Goal: Transaction & Acquisition: Purchase product/service

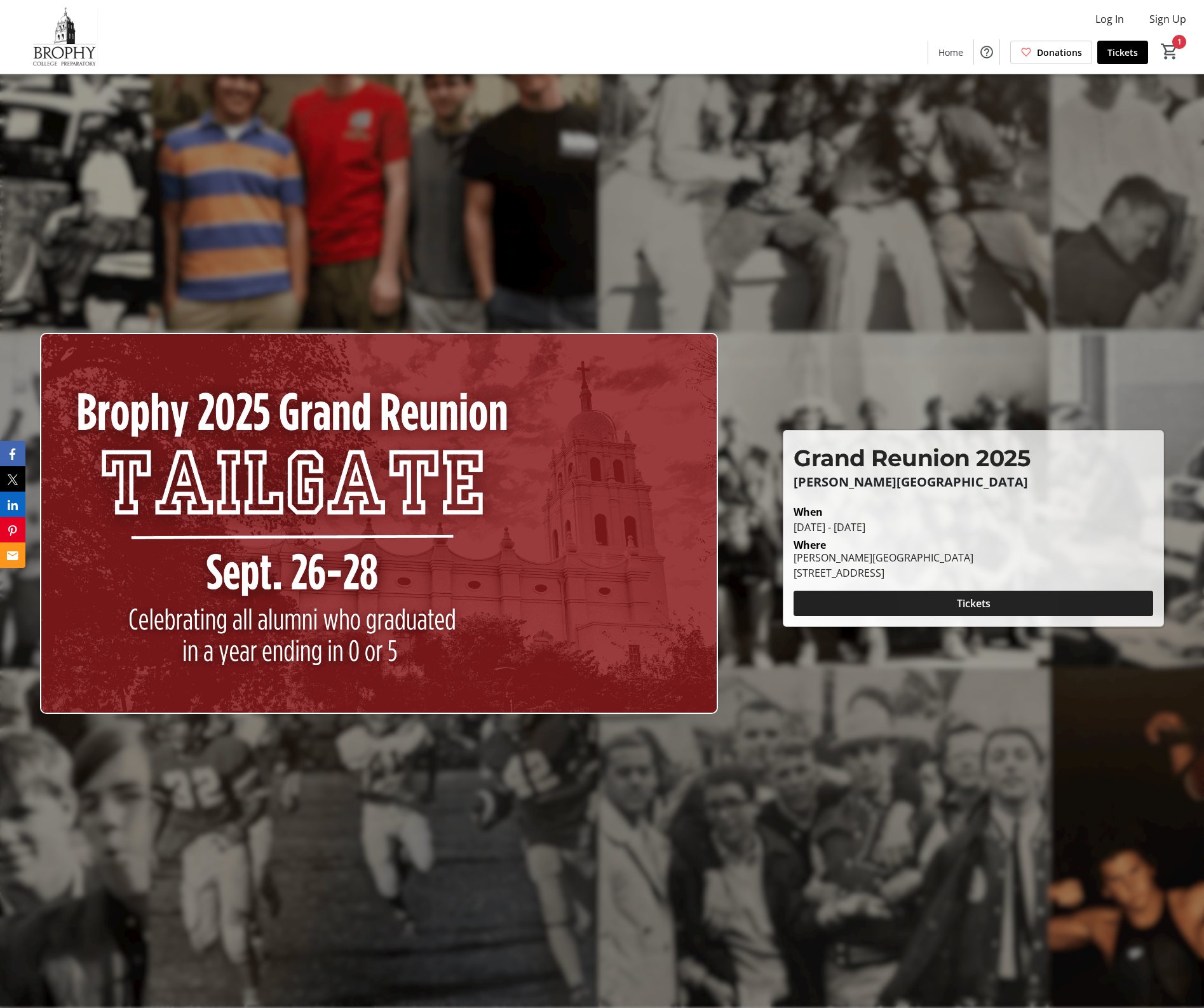
click at [945, 597] on span at bounding box center [973, 603] width 360 height 30
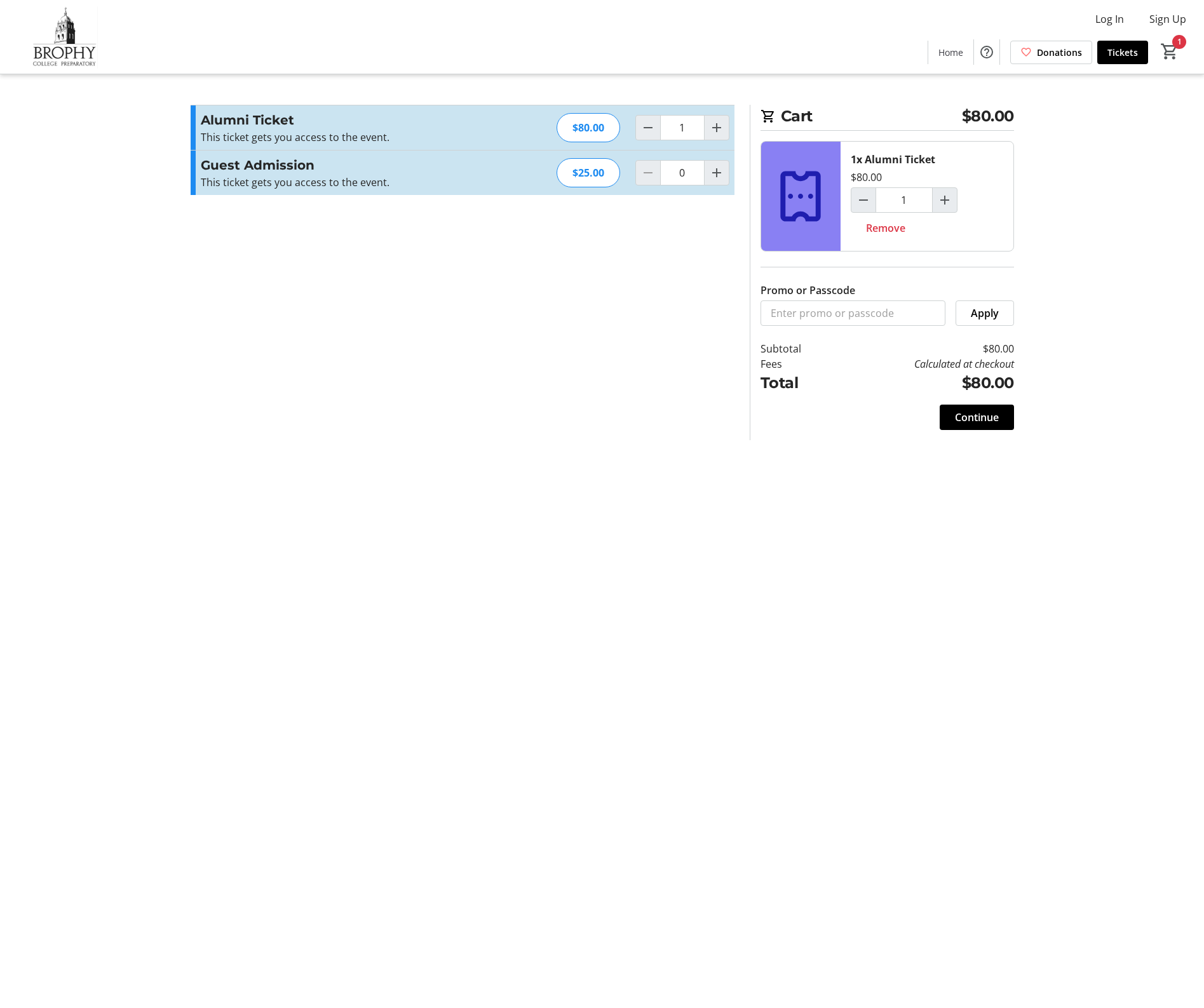
click at [526, 125] on div "Alumni Ticket This ticket gets you access to the event. Read more This ticket g…" at bounding box center [462, 127] width 544 height 44
click at [979, 422] on span "Continue" at bounding box center [976, 417] width 44 height 16
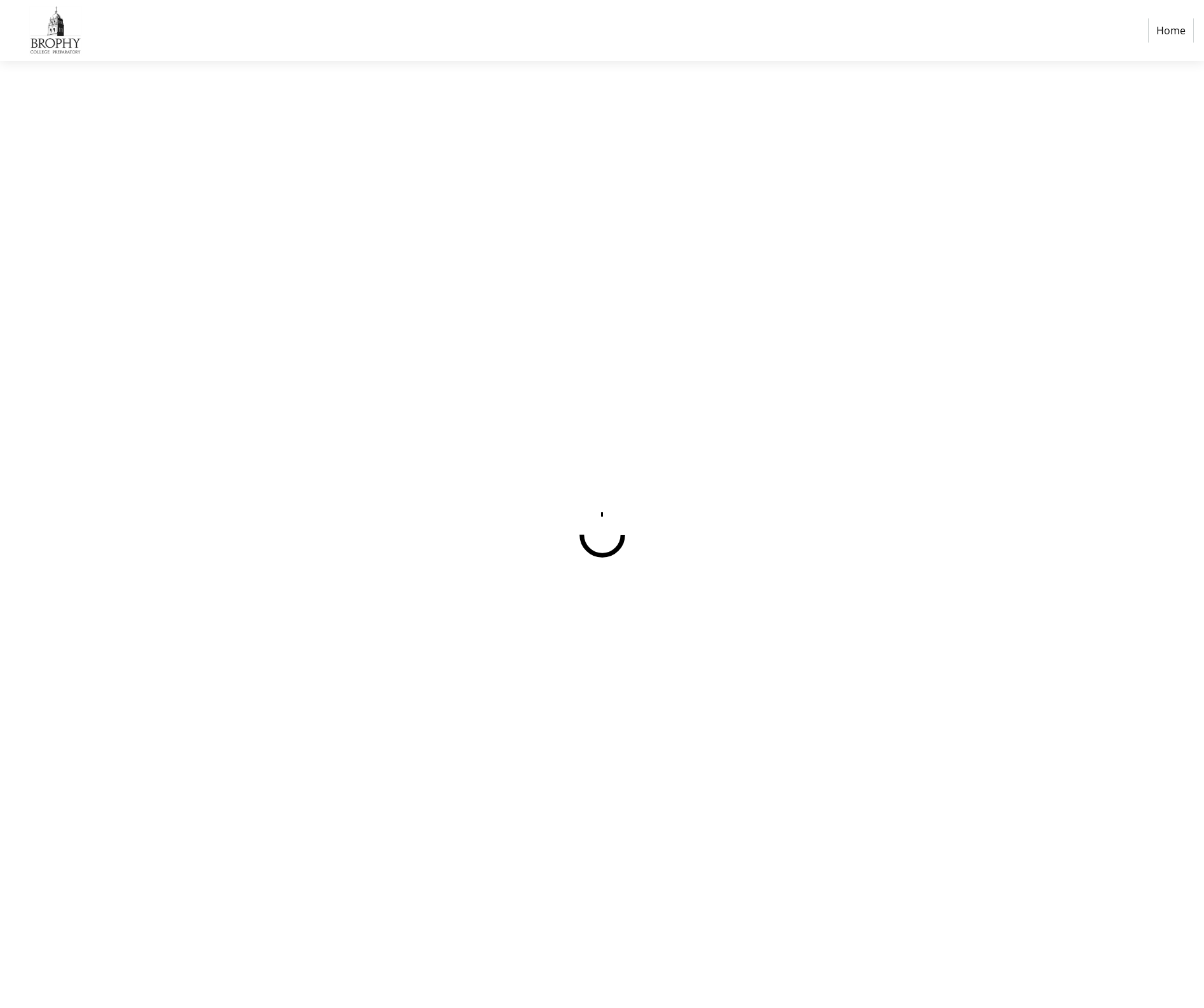
select select "US"
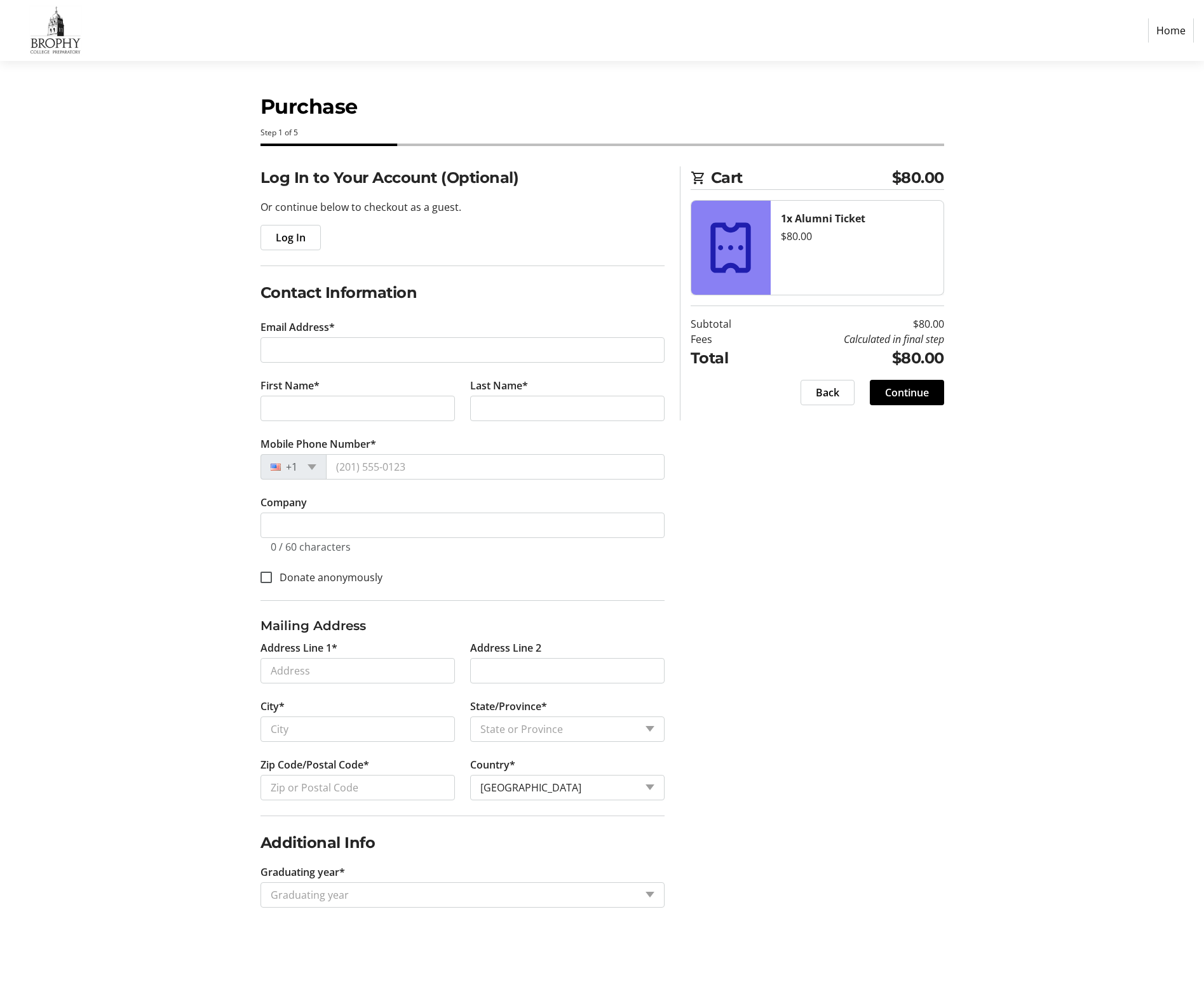
click at [116, 190] on section "Purchase Step 1 of 5 Cart $80.00 1x Alumni Ticket $80.00 Subtotal $80.00 Fees C…" at bounding box center [602, 534] width 1204 height 947
type input "[EMAIL_ADDRESS][DOMAIN_NAME]"
type input "[PERSON_NAME]"
type input "Hill"
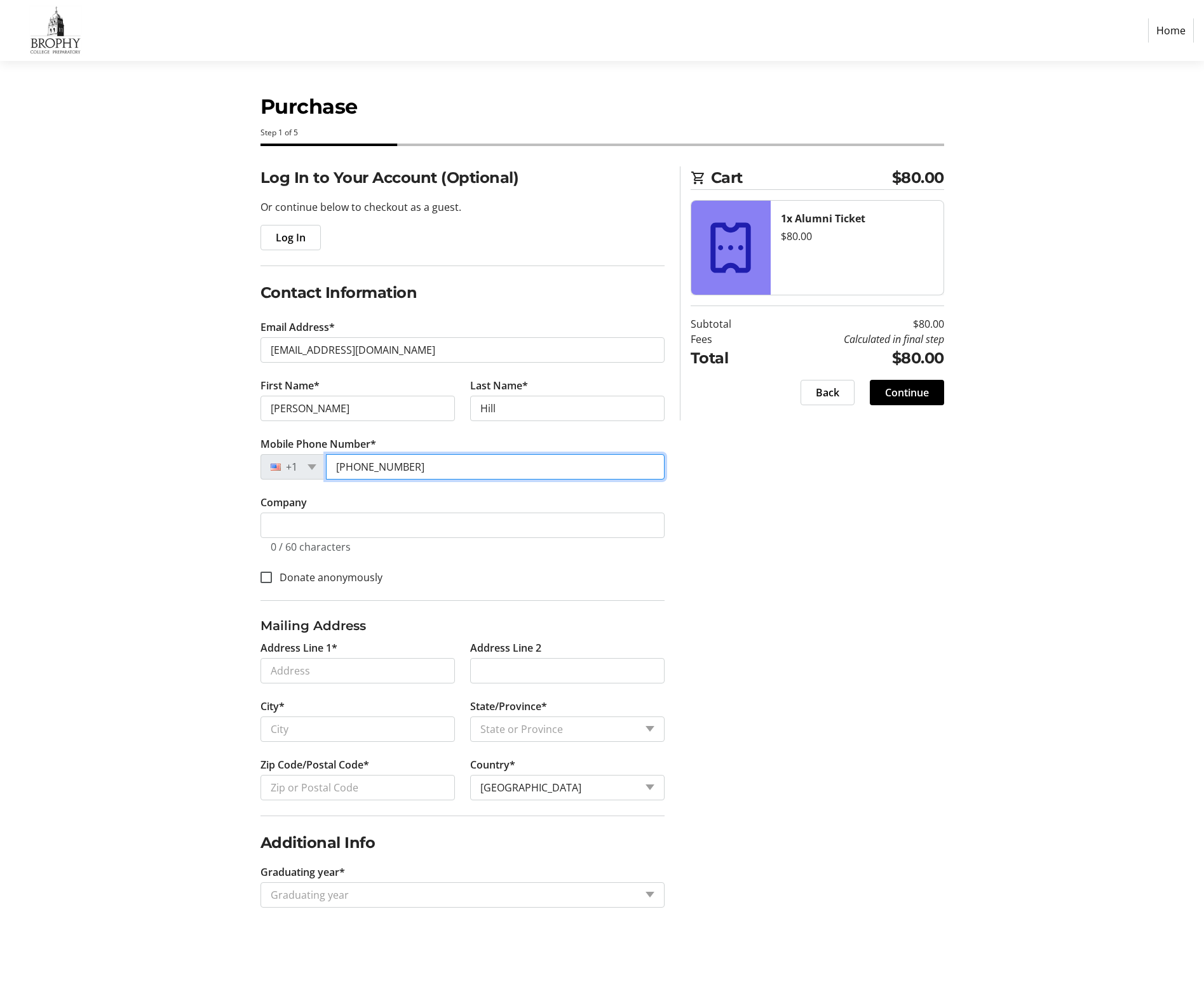
type input "[PHONE_NUMBER]"
click at [602, 576] on div "Donate anonymously" at bounding box center [463, 577] width 404 height 16
click at [170, 607] on section "Purchase Step 1 of 5 Cart $80.00 1x Alumni Ticket $80.00 Subtotal $80.00 Fees C…" at bounding box center [602, 534] width 1204 height 947
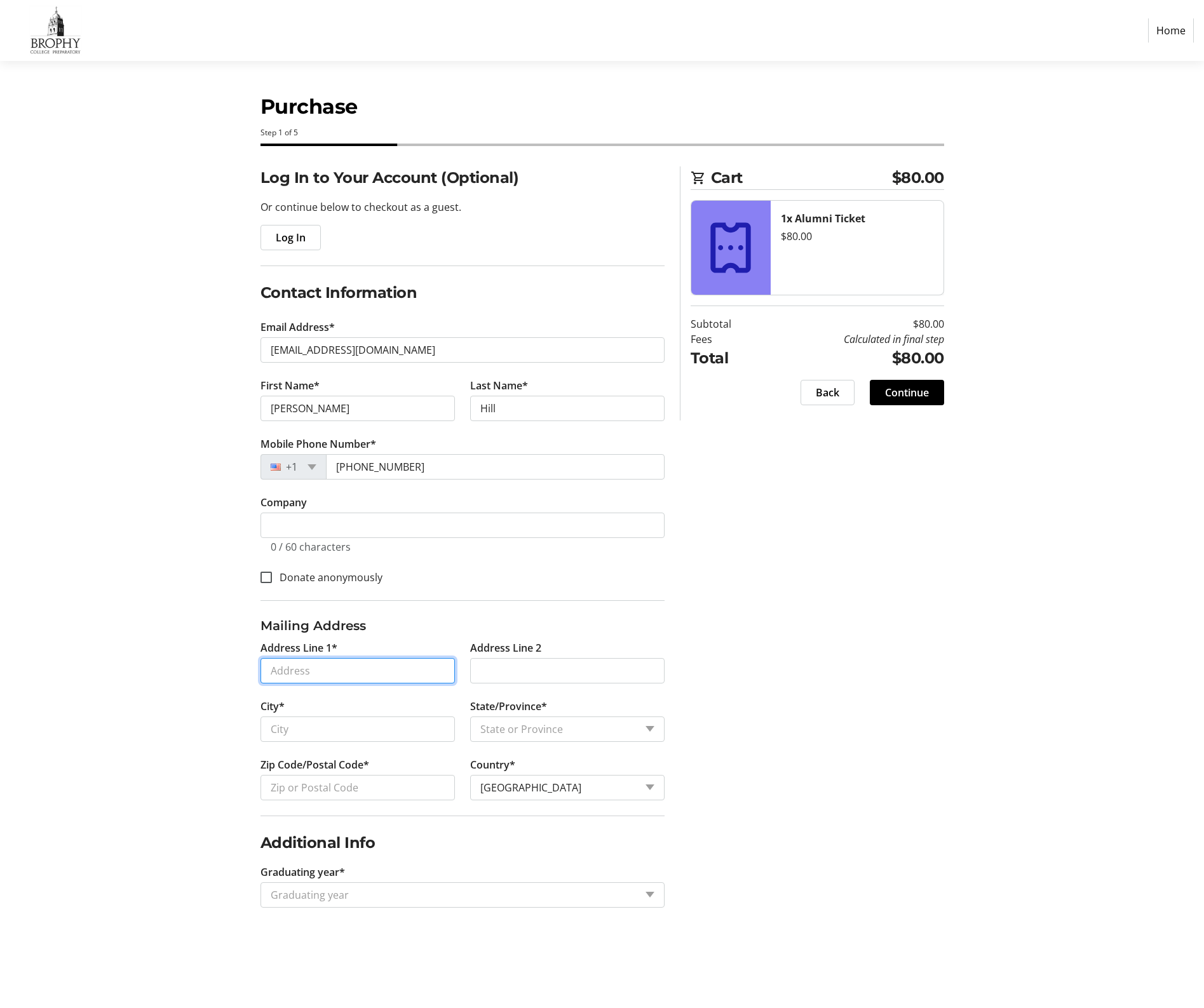
click at [433, 676] on input "Address Line 1*" at bounding box center [358, 671] width 195 height 25
click at [436, 672] on input "Address Line 1*" at bounding box center [358, 671] width 195 height 25
type input "[STREET_ADDRESS]"
type input "Phoenix"
select select "AZ"
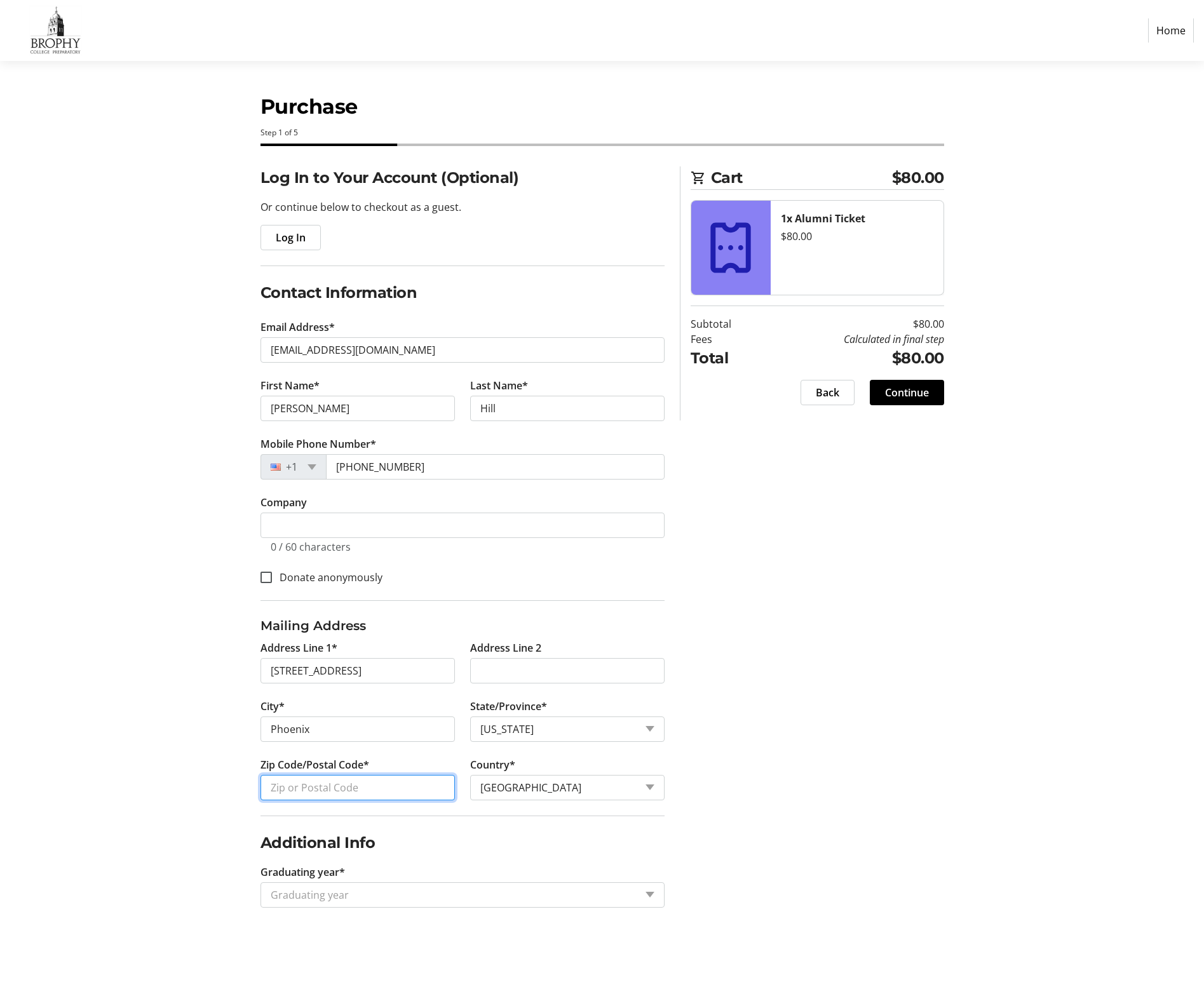
type input "85016"
click at [737, 712] on div "Log In to Your Account (Optional) Or continue below to checkout as a guest. Log…" at bounding box center [602, 553] width 838 height 772
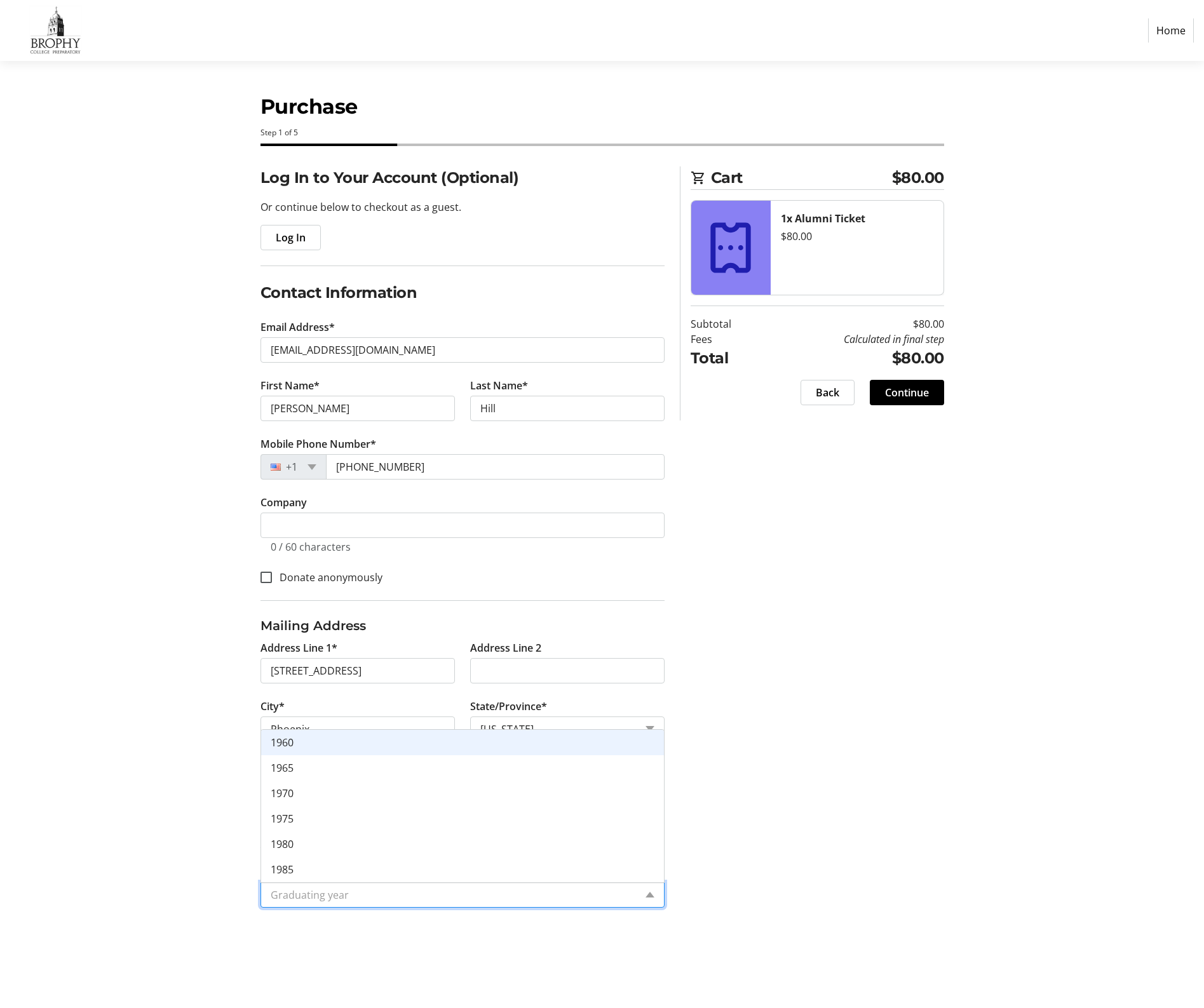
click at [370, 901] on input "Graduating year*" at bounding box center [452, 895] width 364 height 16
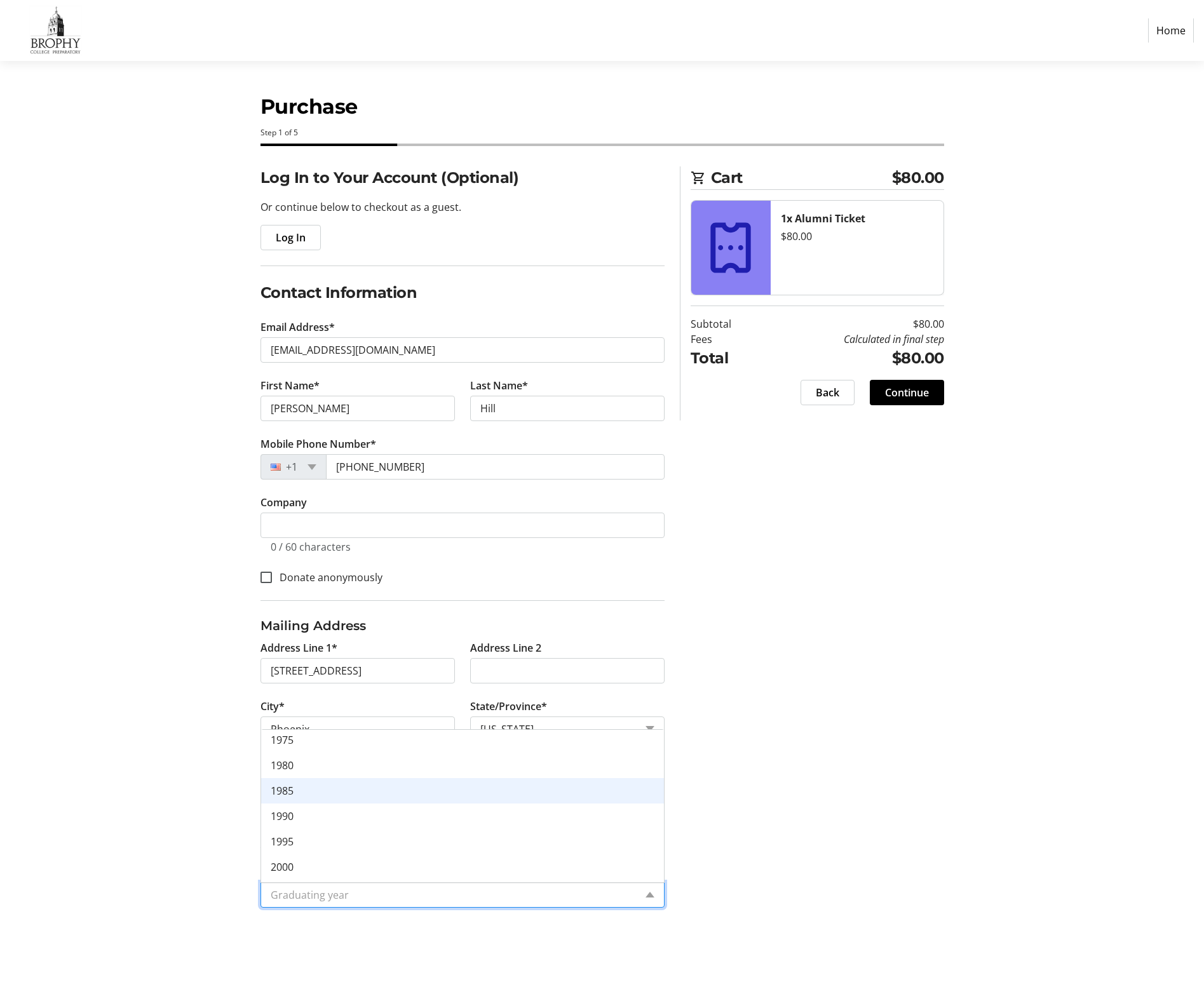
scroll to position [90, 0]
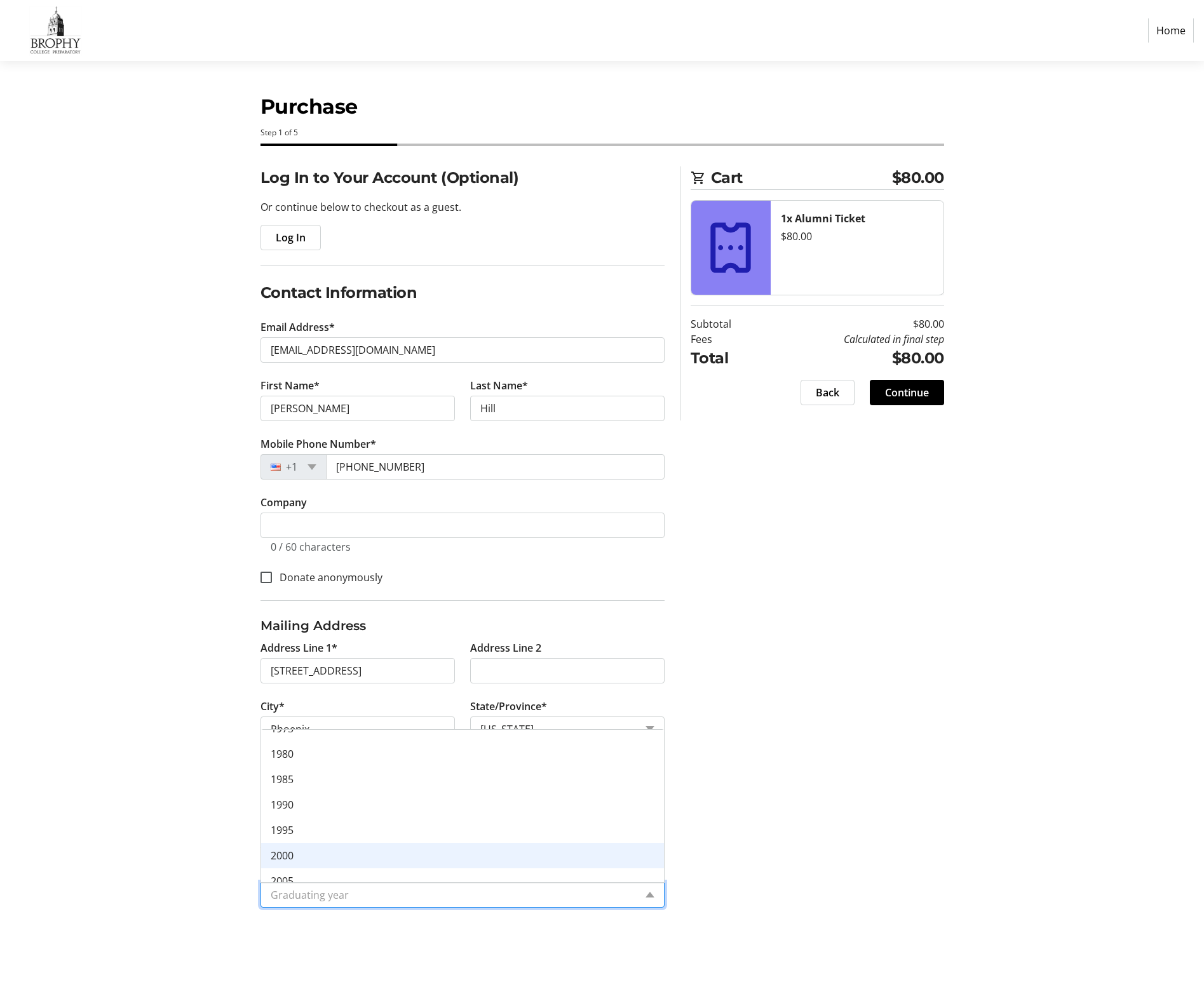
click at [314, 856] on div "2000" at bounding box center [463, 855] width 403 height 25
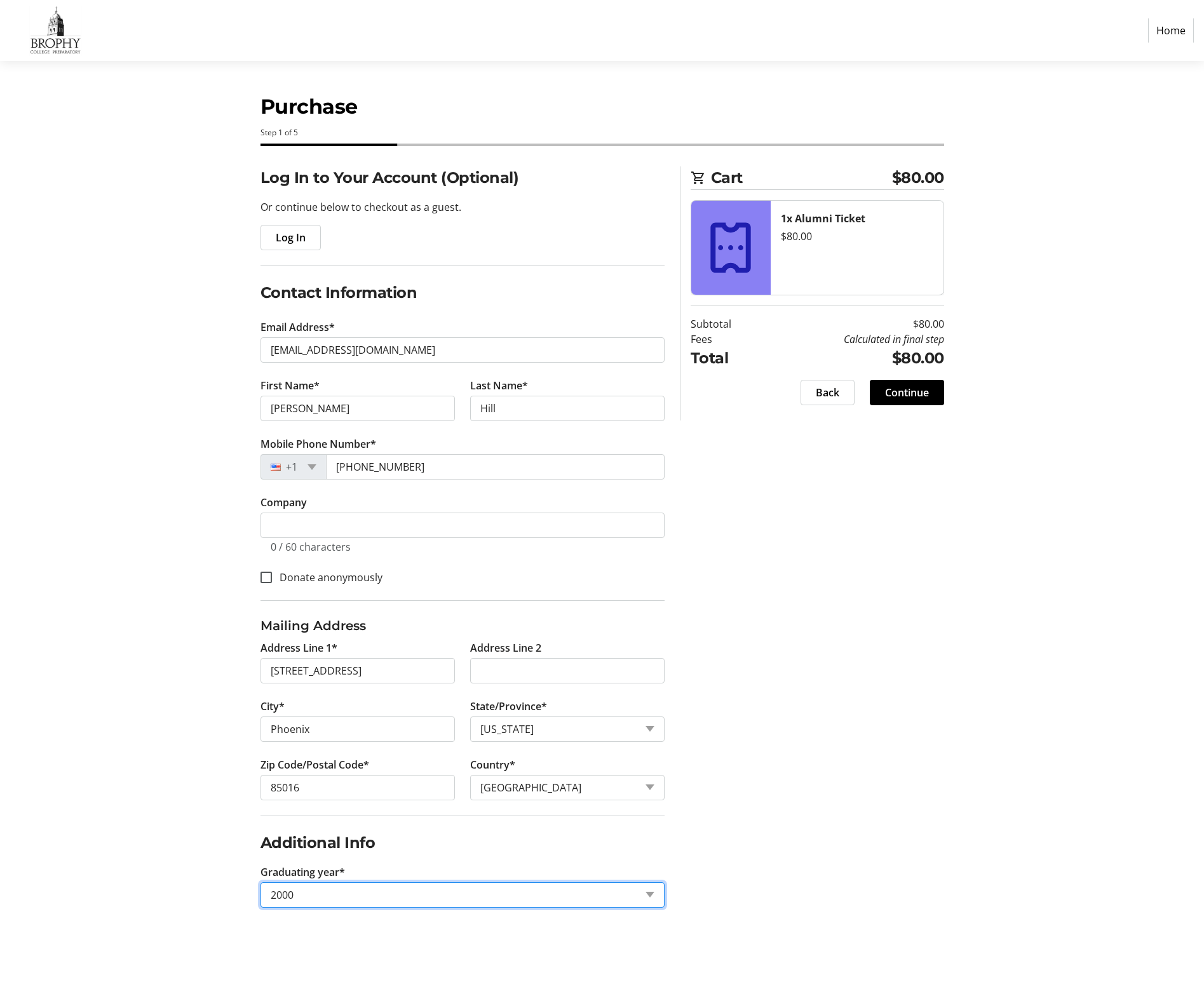
click at [839, 819] on div "Log In to Your Account (Optional) Or continue below to checkout as a guest. Log…" at bounding box center [602, 553] width 838 height 772
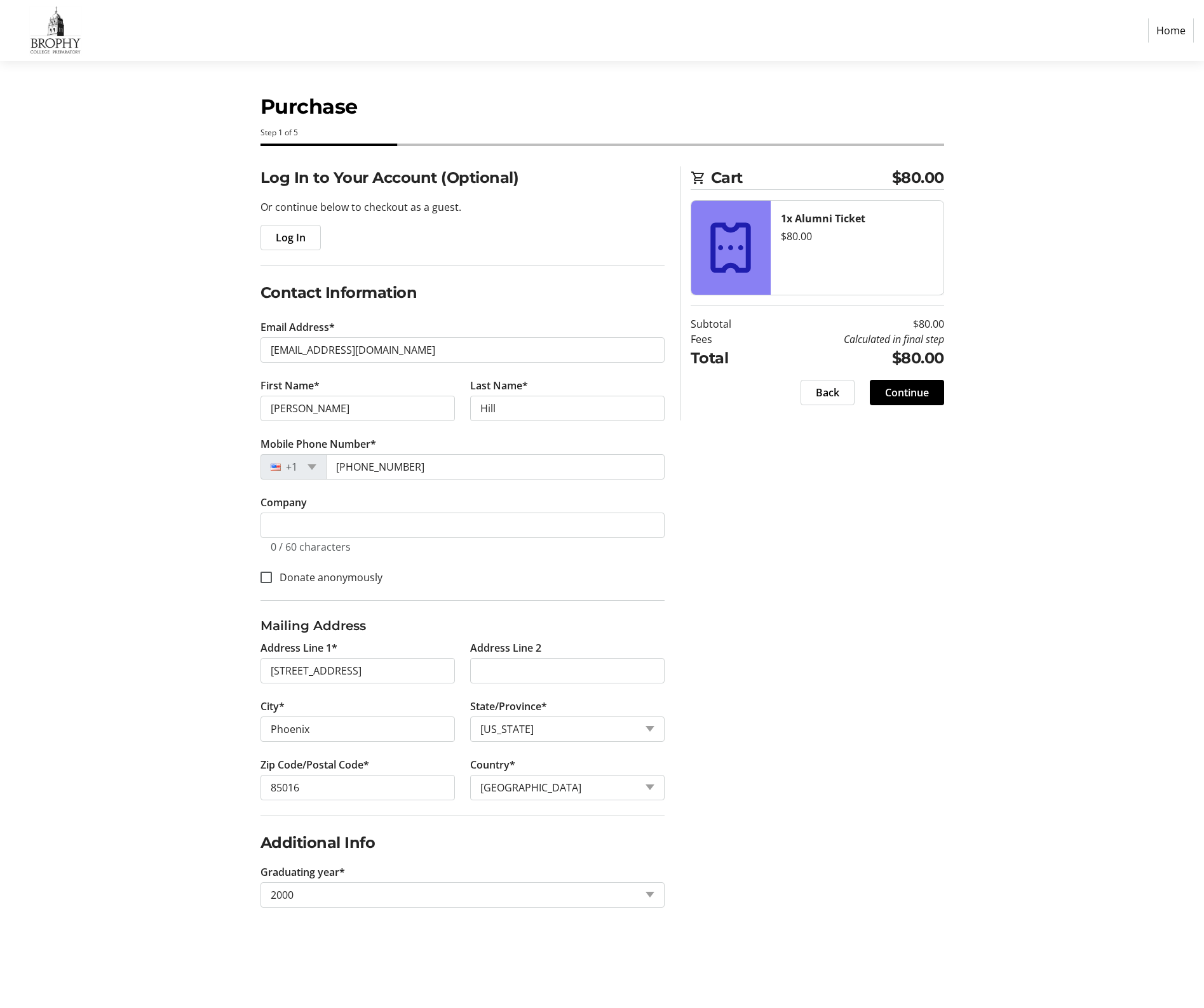
click at [842, 714] on div "Log In to Your Account (Optional) Or continue below to checkout as a guest. Log…" at bounding box center [602, 553] width 838 height 772
click at [908, 395] on span "Continue" at bounding box center [906, 393] width 44 height 16
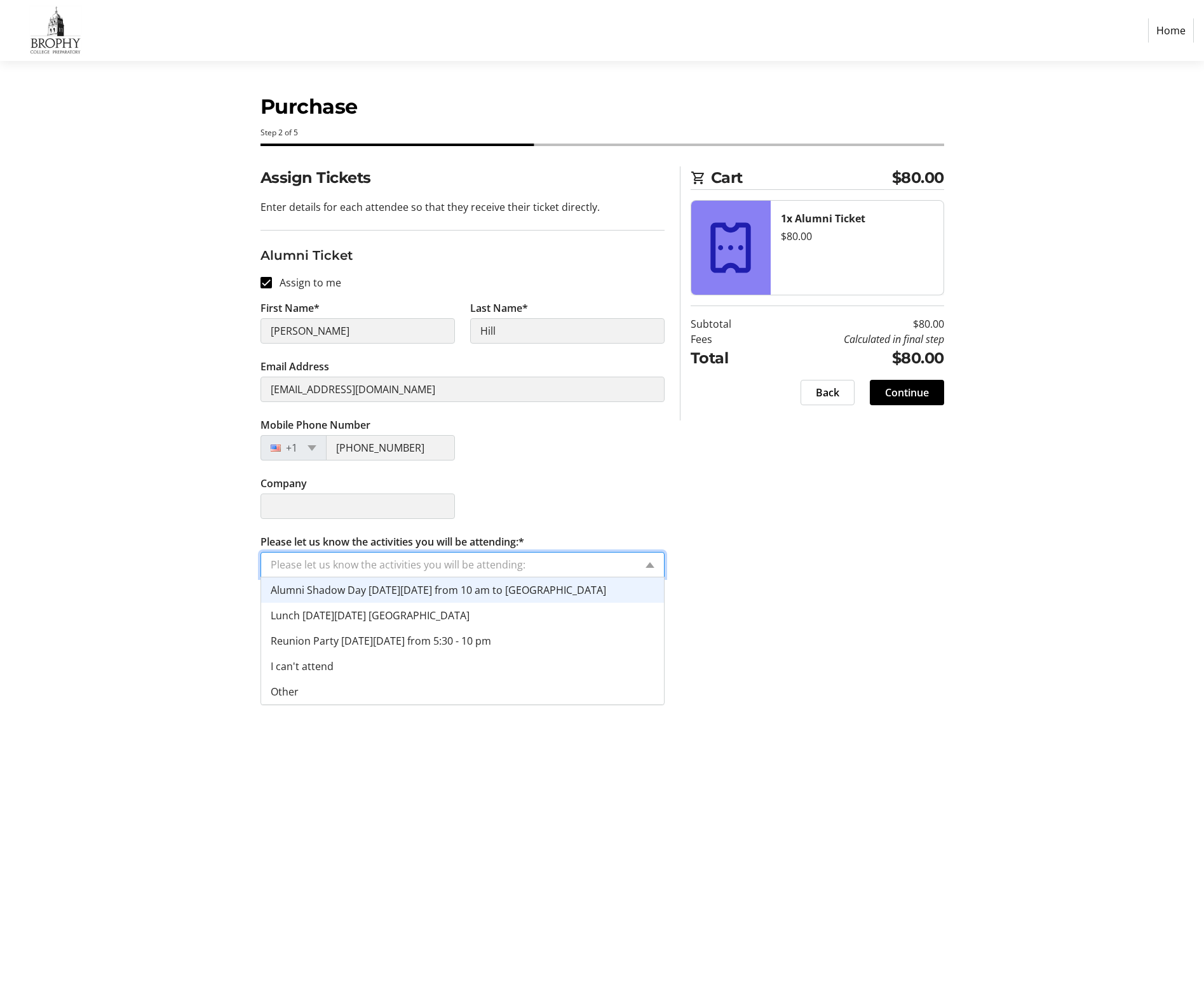
click at [602, 561] on input "Please let us know the activities you will be attending:*" at bounding box center [452, 564] width 364 height 16
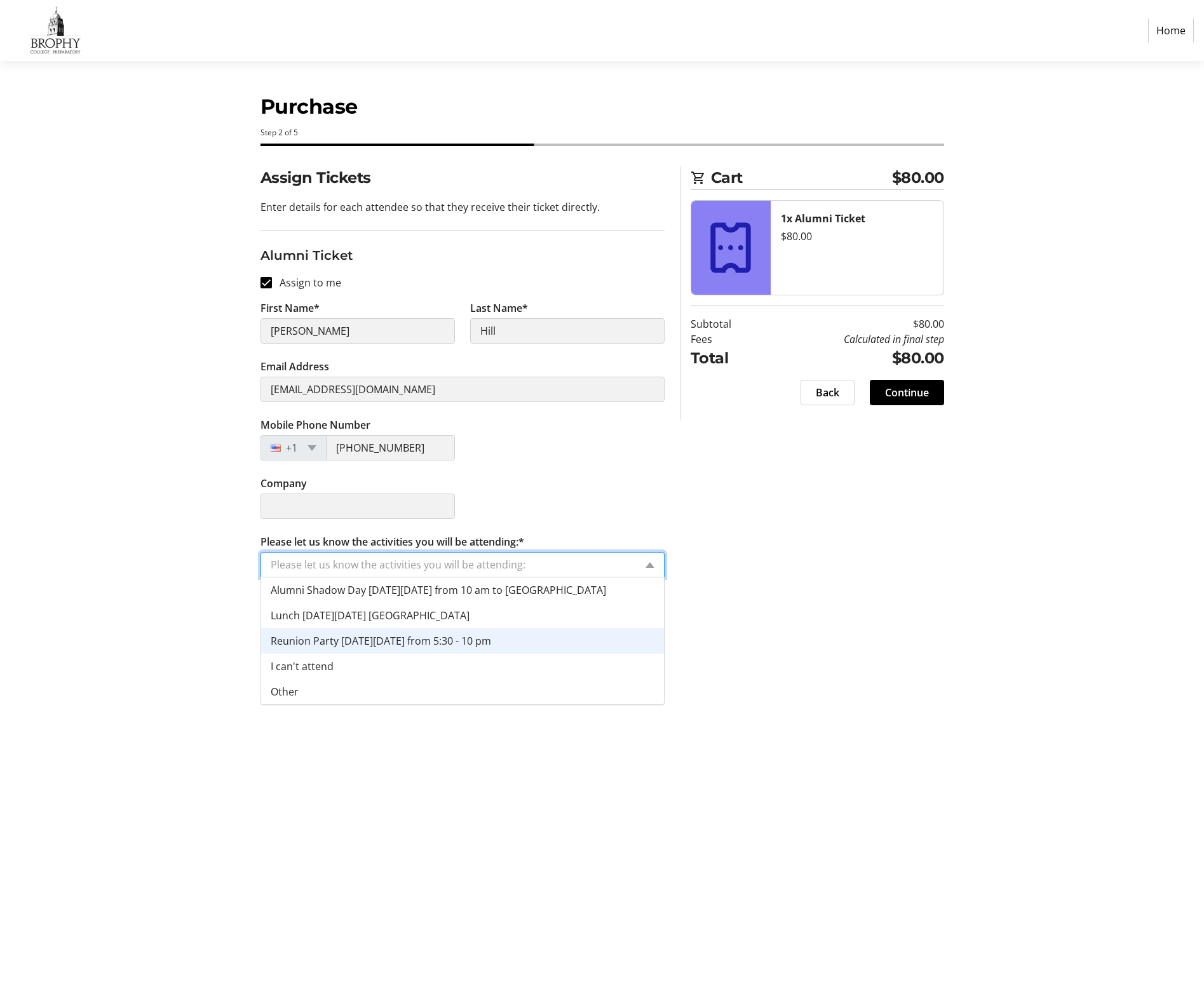
click at [427, 642] on span "Reunion Party [DATE][DATE] from 5:30 - 10 pm" at bounding box center [381, 641] width 221 height 14
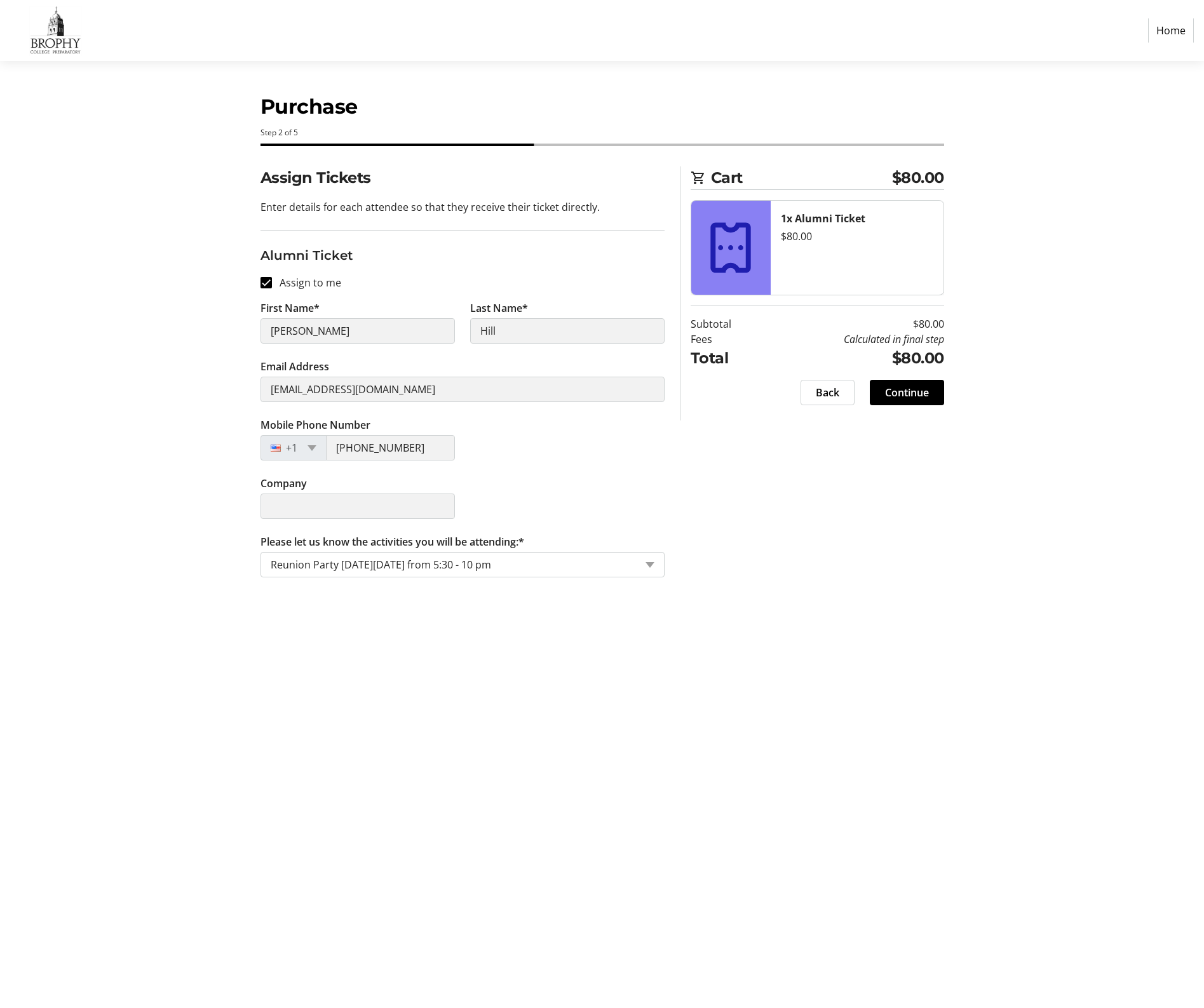
click at [514, 635] on div "Purchase Step 2 of 5 Cart $80.00 1x Alumni Ticket $80.00 Subtotal $80.00 Fees C…" at bounding box center [602, 534] width 838 height 947
click at [561, 563] on input "Please let us know the activities you will be attending:*" at bounding box center [452, 564] width 364 height 16
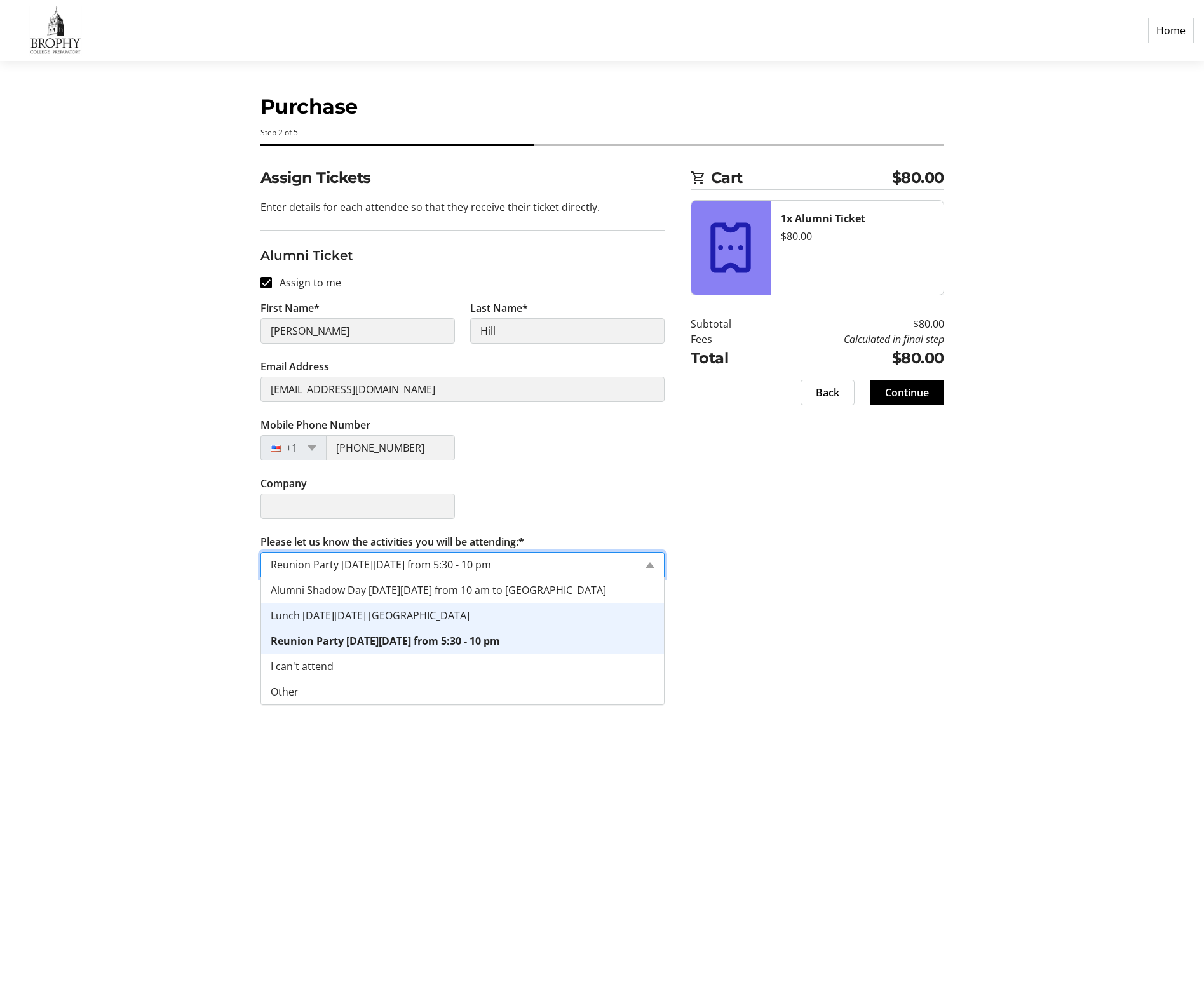
click at [478, 620] on div "Lunch [DATE][DATE] [GEOGRAPHIC_DATA]" at bounding box center [463, 615] width 403 height 25
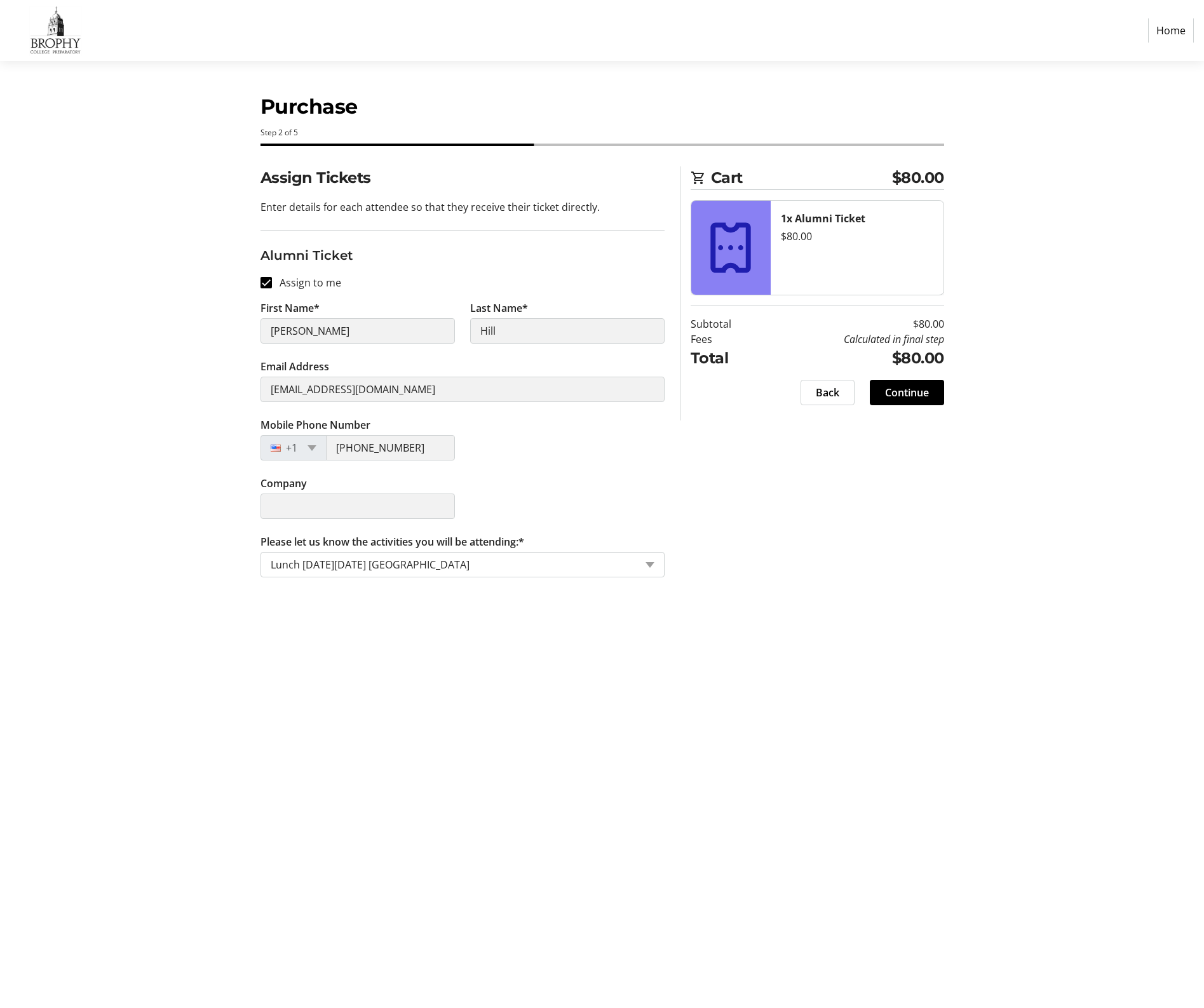
click at [595, 695] on div "Purchase Step 2 of 5 Cart $80.00 1x Alumni Ticket $80.00 Subtotal $80.00 Fees C…" at bounding box center [602, 534] width 838 height 947
click at [512, 567] on input "Please let us know the activities you will be attending:*" at bounding box center [452, 564] width 364 height 16
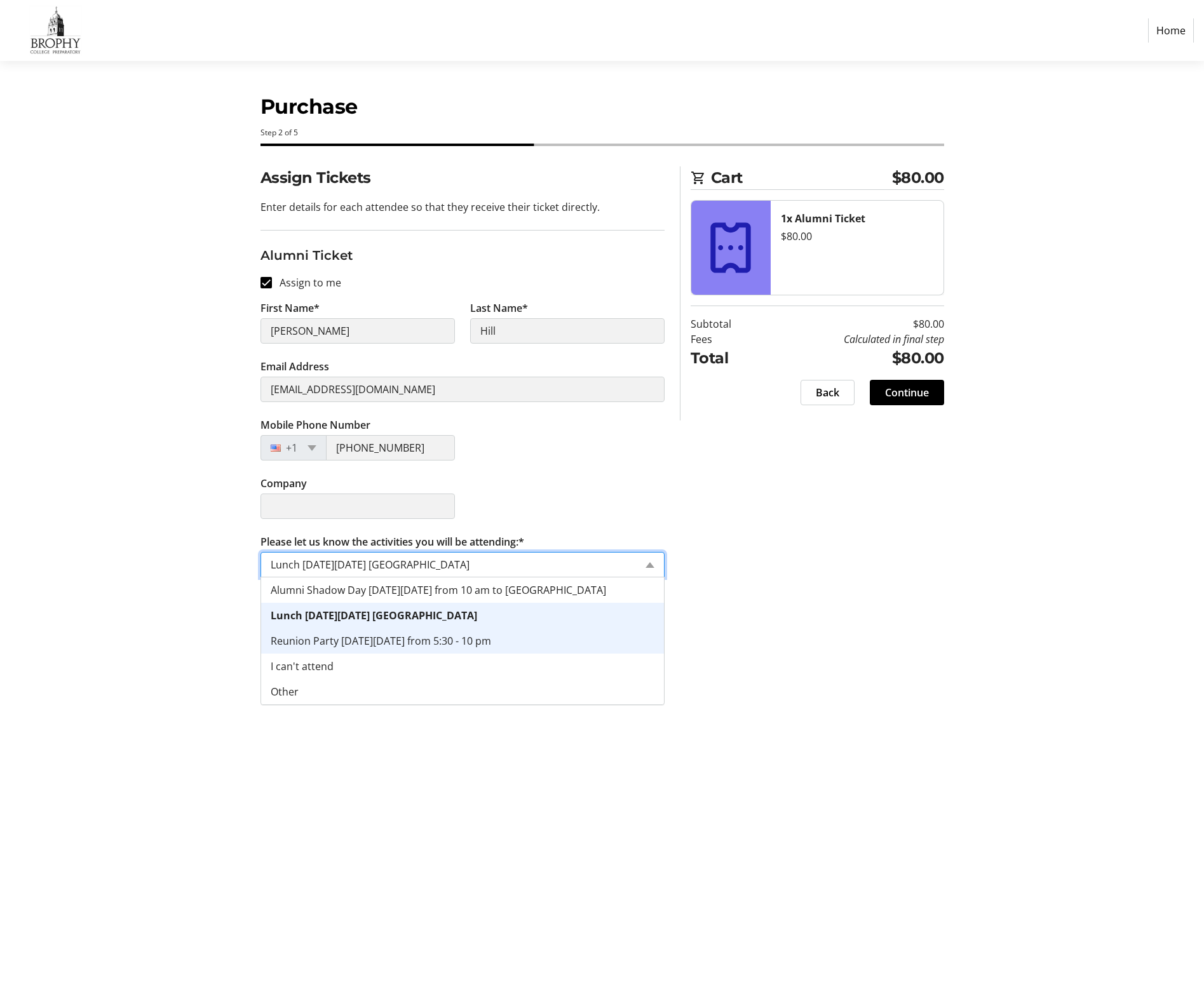
click at [471, 632] on div "Reunion Party [DATE][DATE] from 5:30 - 10 pm" at bounding box center [463, 641] width 403 height 25
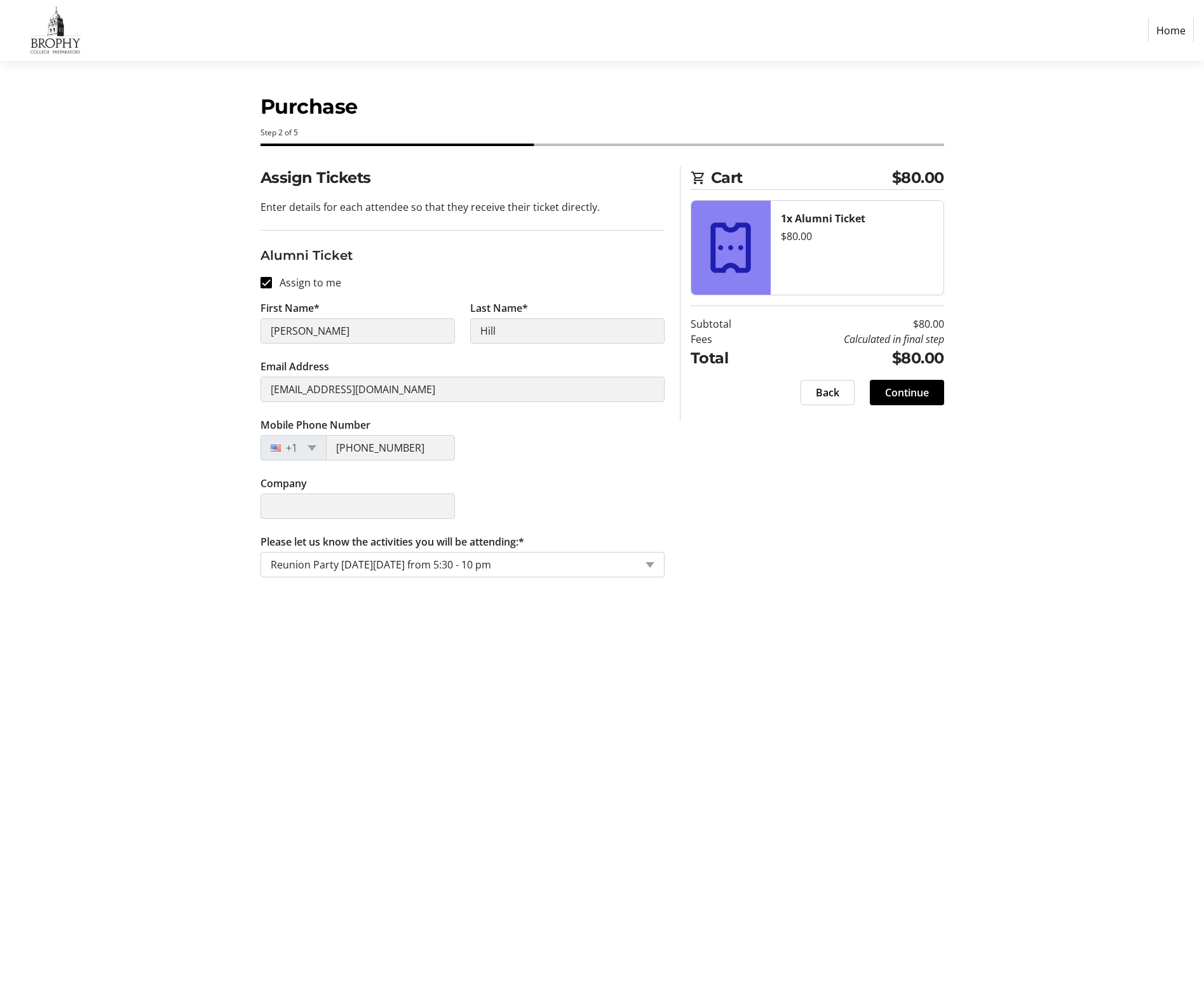
click at [208, 568] on div "Assign Tickets Enter details for each attendee so that they receive their ticke…" at bounding box center [602, 380] width 838 height 427
click at [575, 531] on div "Company" at bounding box center [462, 505] width 419 height 59
click at [503, 567] on input "Please let us know the activities you will be attending:*" at bounding box center [452, 564] width 364 height 16
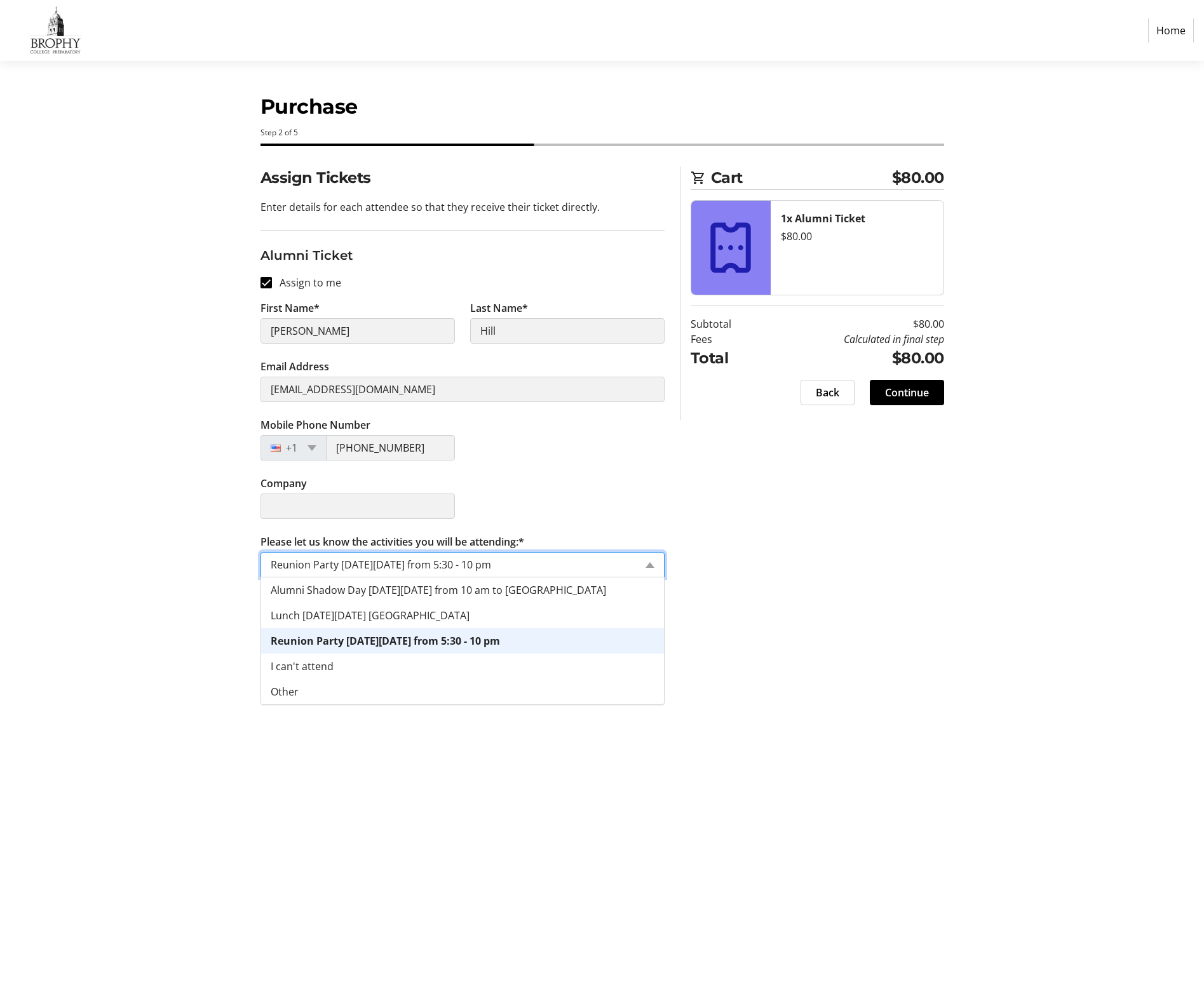
click at [463, 645] on span "Reunion Party [DATE][DATE] from 5:30 - 10 pm" at bounding box center [385, 641] width 230 height 14
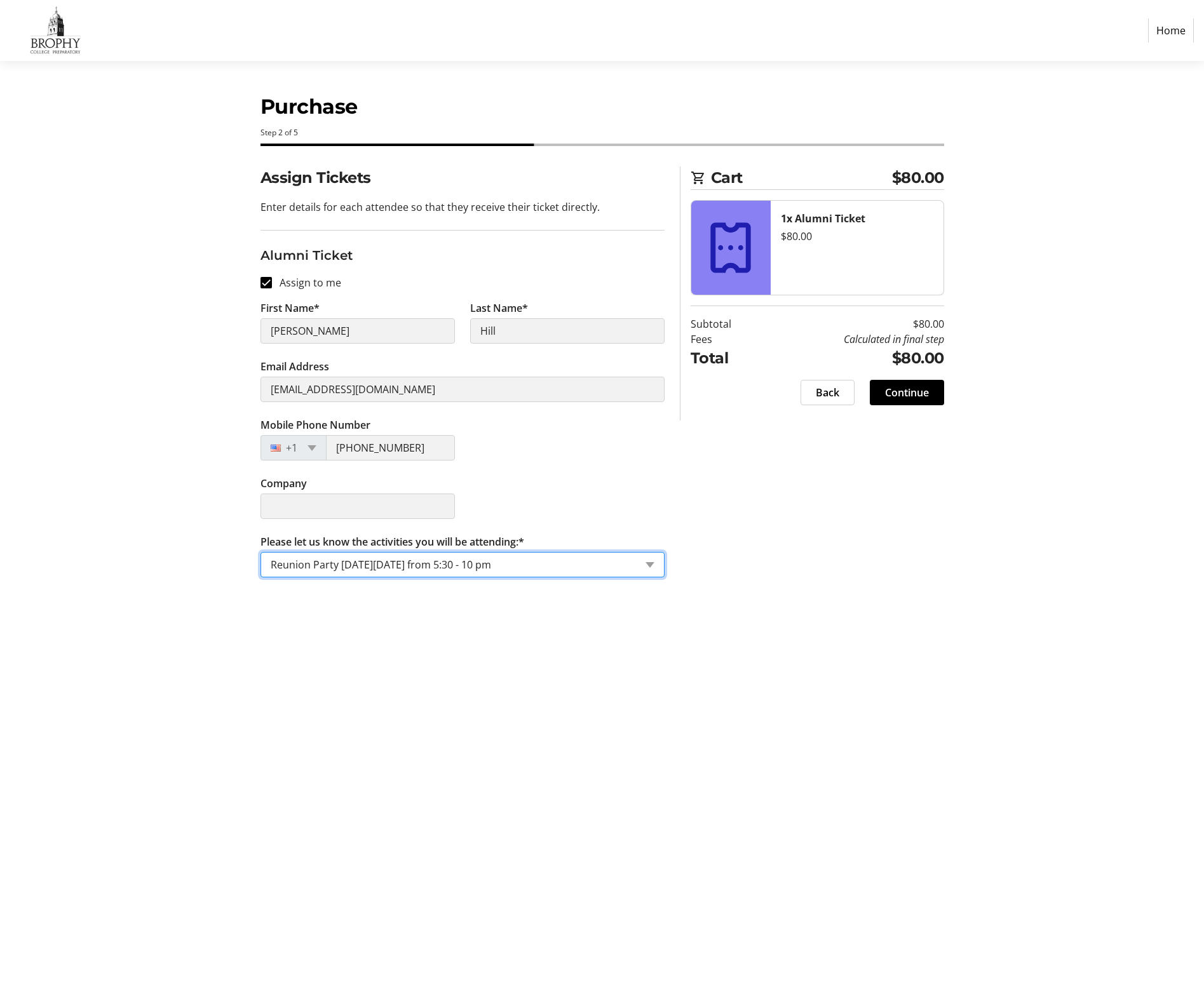
click at [739, 626] on div "Purchase Step 2 of 5 Cart $80.00 1x Alumni Ticket $80.00 Subtotal $80.00 Fees C…" at bounding box center [602, 534] width 838 height 947
click at [900, 393] on span "Continue" at bounding box center [906, 393] width 44 height 16
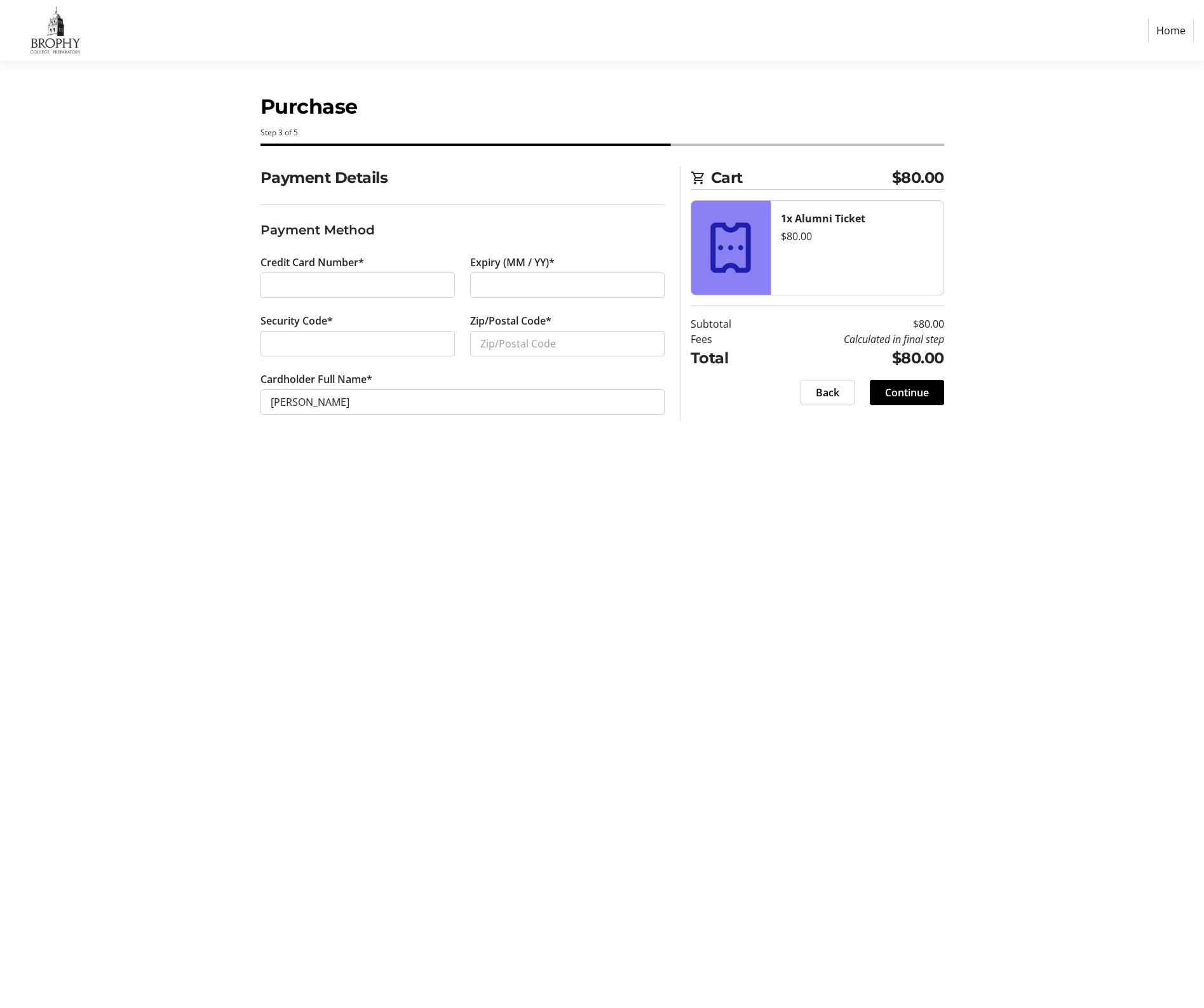
click at [121, 357] on section "Purchase Step 3 of 5 Cart $80.00 1x Alumni Ticket $80.00 Subtotal $80.00 Fees C…" at bounding box center [602, 534] width 1204 height 947
click at [150, 324] on section "Purchase Step 3 of 5 Cart $80.00 1x Alumni Ticket $80.00 Subtotal $80.00 Fees C…" at bounding box center [602, 534] width 1204 height 947
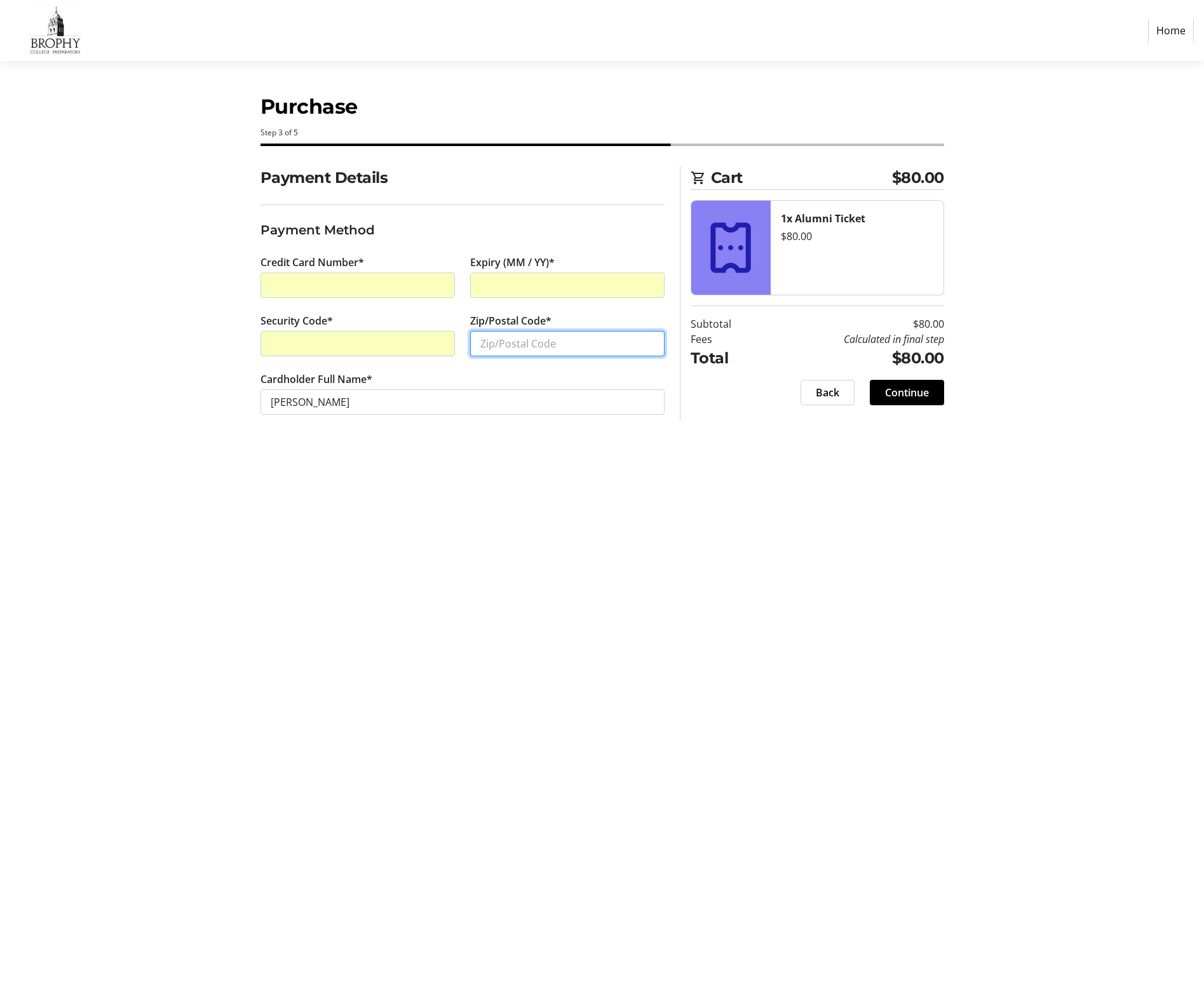
click at [650, 341] on input "Zip/Postal Code*" at bounding box center [567, 344] width 195 height 25
type input "85016"
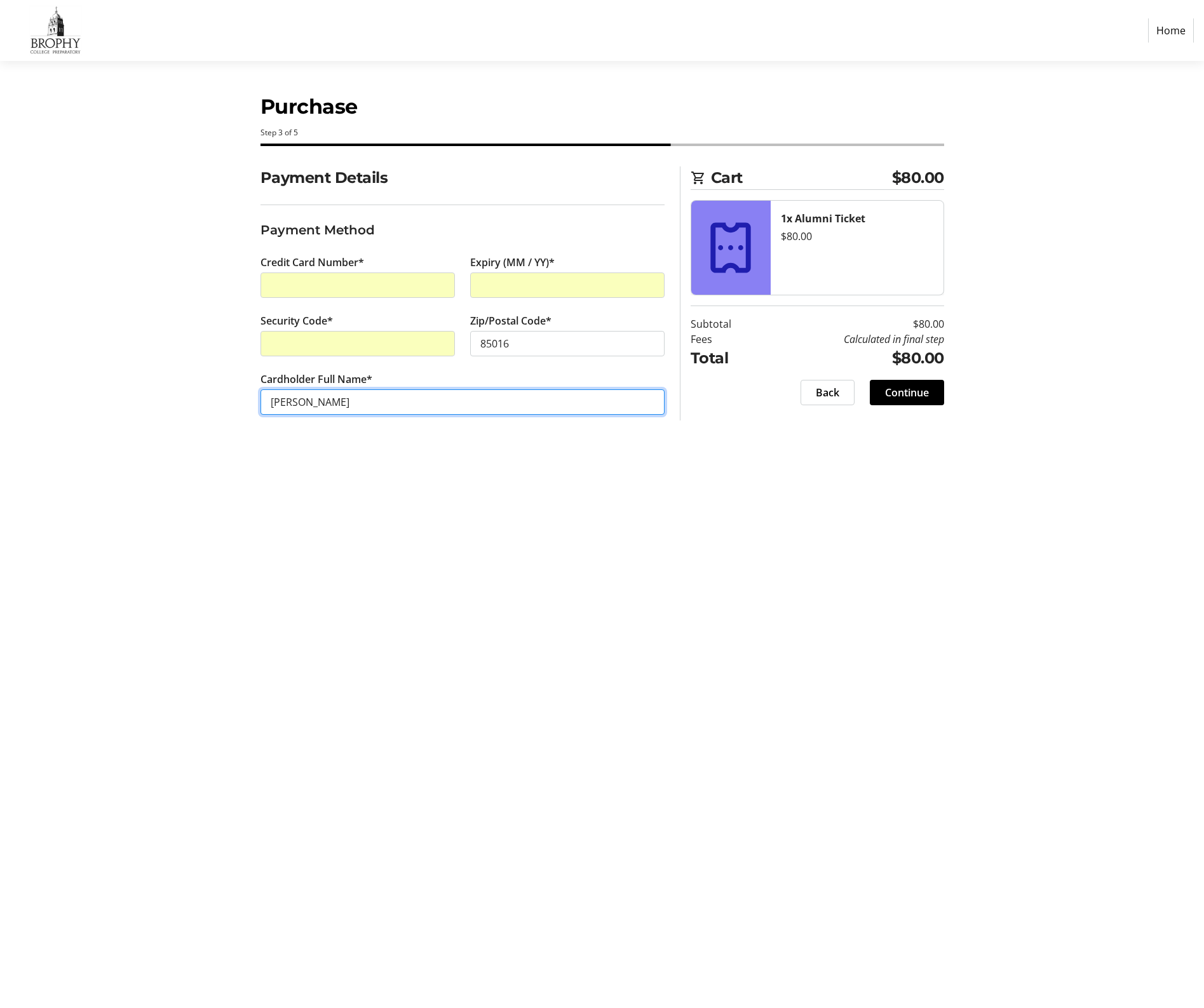
click at [387, 406] on input "[PERSON_NAME]" at bounding box center [463, 402] width 404 height 25
click at [373, 483] on div "Purchase Step 3 of 5 Cart $80.00 1x Alumni Ticket $80.00 Subtotal $80.00 Fees C…" at bounding box center [602, 534] width 838 height 947
click at [168, 407] on section "Purchase Step 3 of 5 Cart $80.00 1x Alumni Ticket $80.00 Subtotal $80.00 Fees C…" at bounding box center [602, 534] width 1204 height 947
click at [904, 393] on span "Continue" at bounding box center [906, 393] width 44 height 16
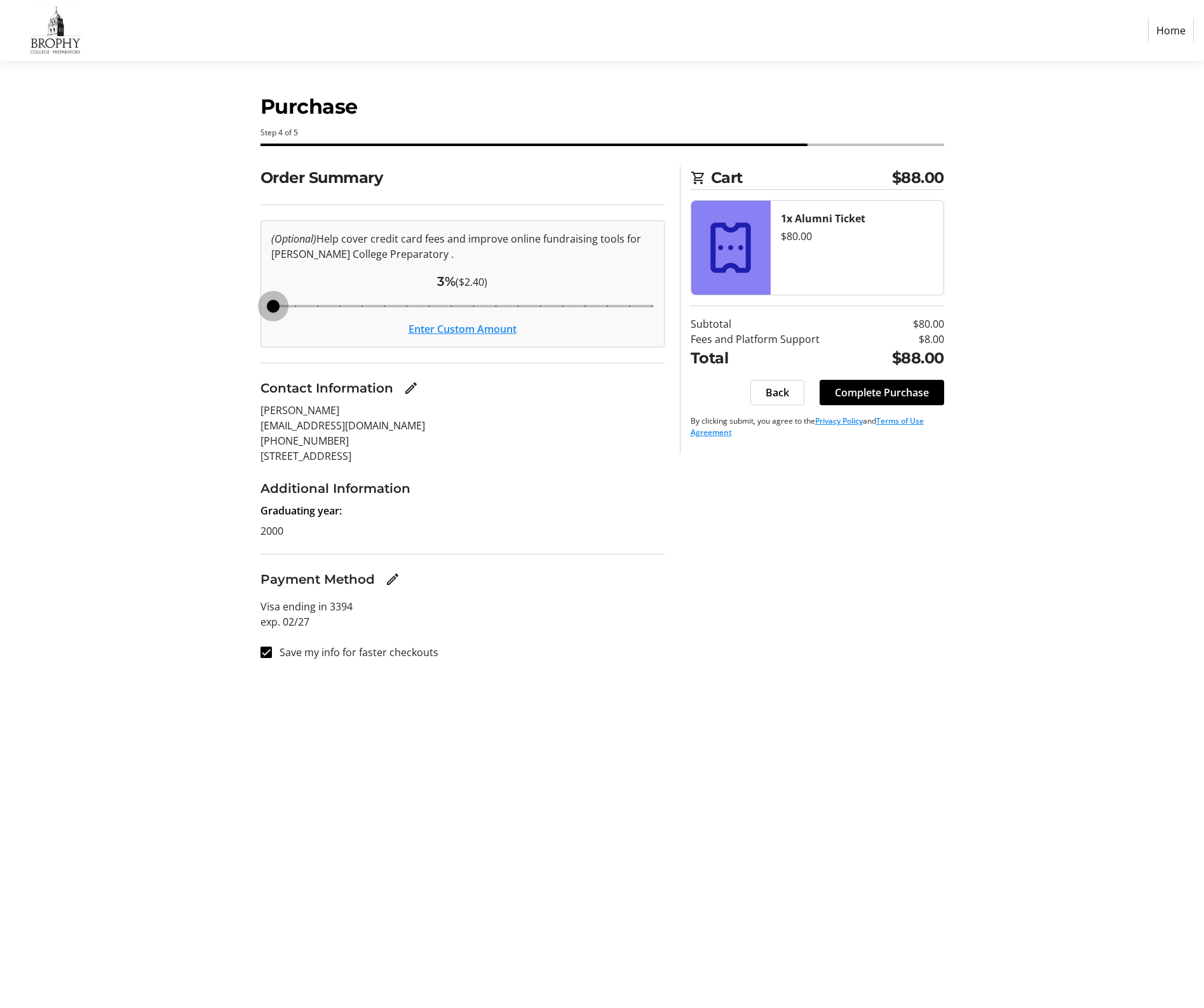
drag, startPoint x: 423, startPoint y: 306, endPoint x: 204, endPoint y: 318, distance: 219.3
type input "3"
click at [204, 318] on div "Order Summary (Optional) Help cover credit card fees and improve online fundrai…" at bounding box center [602, 421] width 838 height 509
click at [104, 381] on section "Purchase Step 4 of 5 Cart $88.00 1x Alumni Ticket $80.00 Subtotal $80.00 Fees a…" at bounding box center [602, 534] width 1204 height 947
click at [464, 325] on button "Enter Custom Amount" at bounding box center [463, 329] width 108 height 16
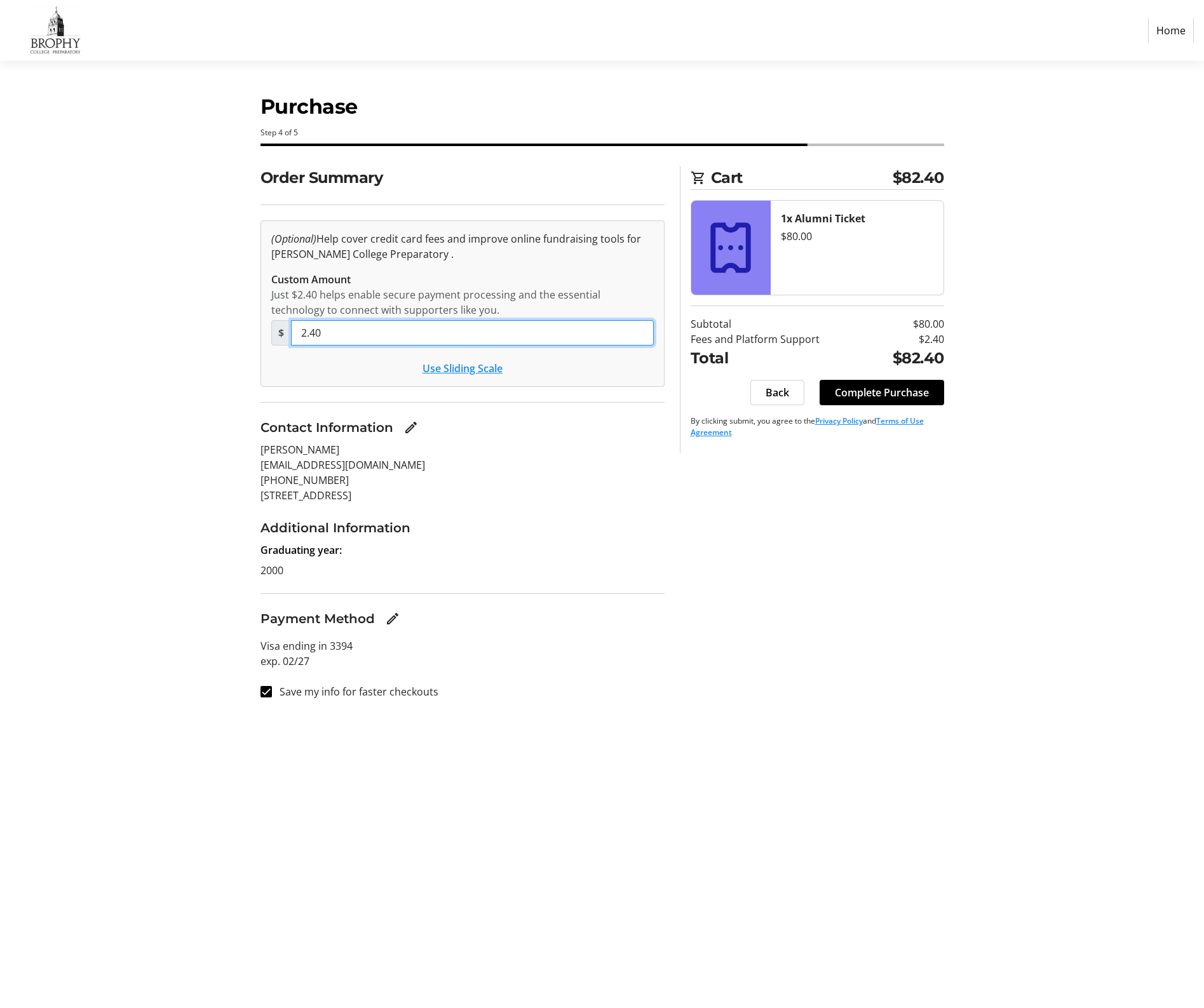
click at [335, 333] on input "2.40" at bounding box center [472, 333] width 363 height 25
type input "0"
click at [30, 414] on section "Purchase Step 4 of 5 Cart $82.40 1x Alumni Ticket $80.00 Subtotal Fees and Plat…" at bounding box center [602, 534] width 1204 height 947
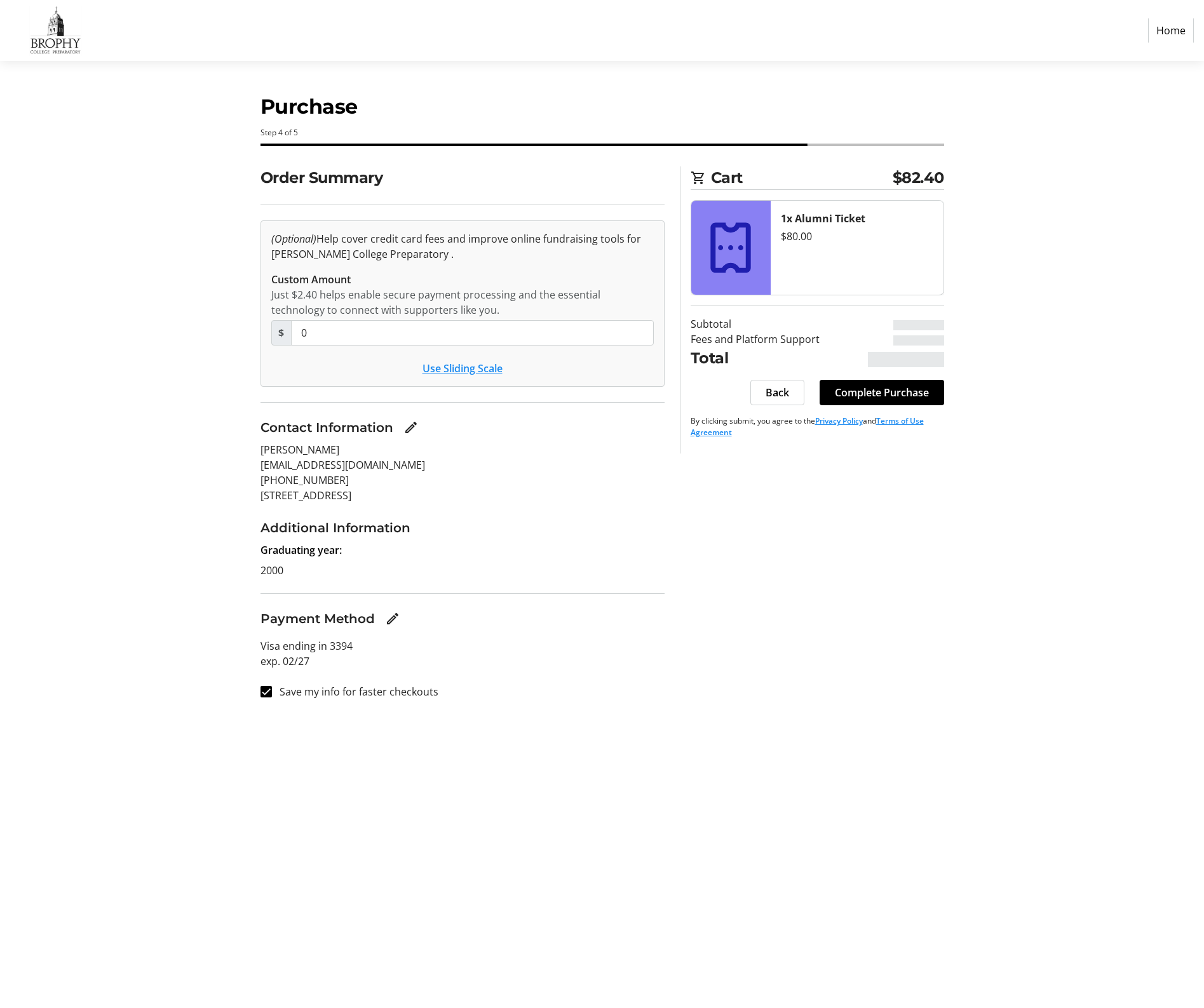
click at [167, 384] on section "Purchase Step 4 of 5 Cart $82.40 1x Alumni Ticket $80.00 Subtotal Fees and Plat…" at bounding box center [602, 534] width 1204 height 947
click at [955, 526] on div "Order Summary (Optional) Help cover credit card fees and improve online fundrai…" at bounding box center [602, 441] width 838 height 548
click at [153, 352] on section "Purchase Step 4 of 5 Cart $80.00 1x Alumni Ticket $80.00 Subtotal $80.00 Fees a…" at bounding box center [602, 534] width 1204 height 947
click at [101, 393] on section "Purchase Step 4 of 5 Cart $80.00 1x Alumni Ticket $80.00 Subtotal $80.00 Fees a…" at bounding box center [602, 534] width 1204 height 947
drag, startPoint x: 134, startPoint y: 614, endPoint x: 238, endPoint y: 629, distance: 105.1
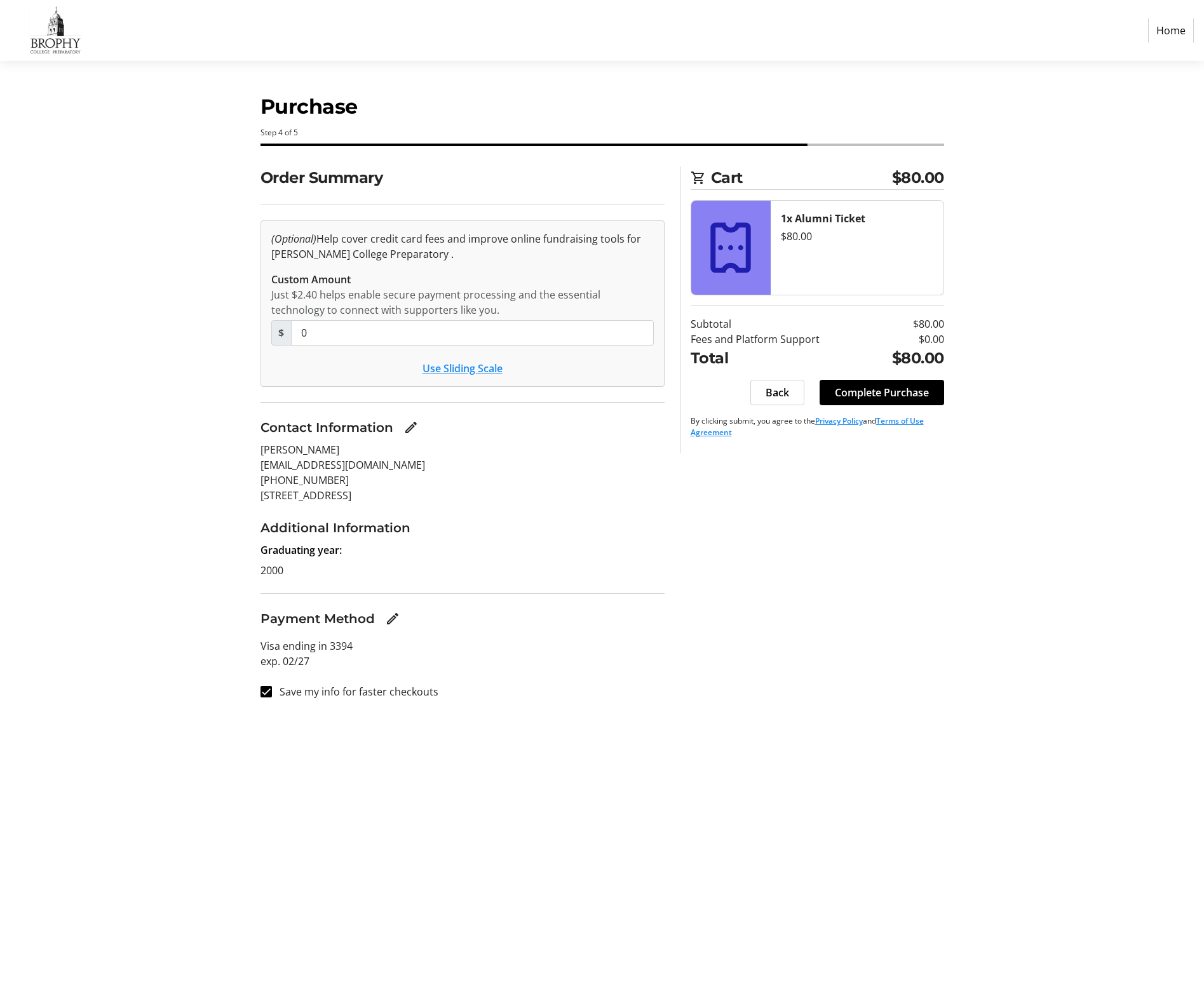
click at [136, 614] on section "Purchase Step 4 of 5 Cart $80.00 1x Alumni Ticket $80.00 Subtotal $80.00 Fees a…" at bounding box center [602, 534] width 1204 height 947
click at [652, 771] on div "Purchase Step 4 of 5 Cart $80.00 1x Alumni Ticket $80.00 Subtotal $80.00 Fees a…" at bounding box center [602, 534] width 838 height 947
click at [884, 393] on span "Complete Purchase" at bounding box center [881, 393] width 94 height 16
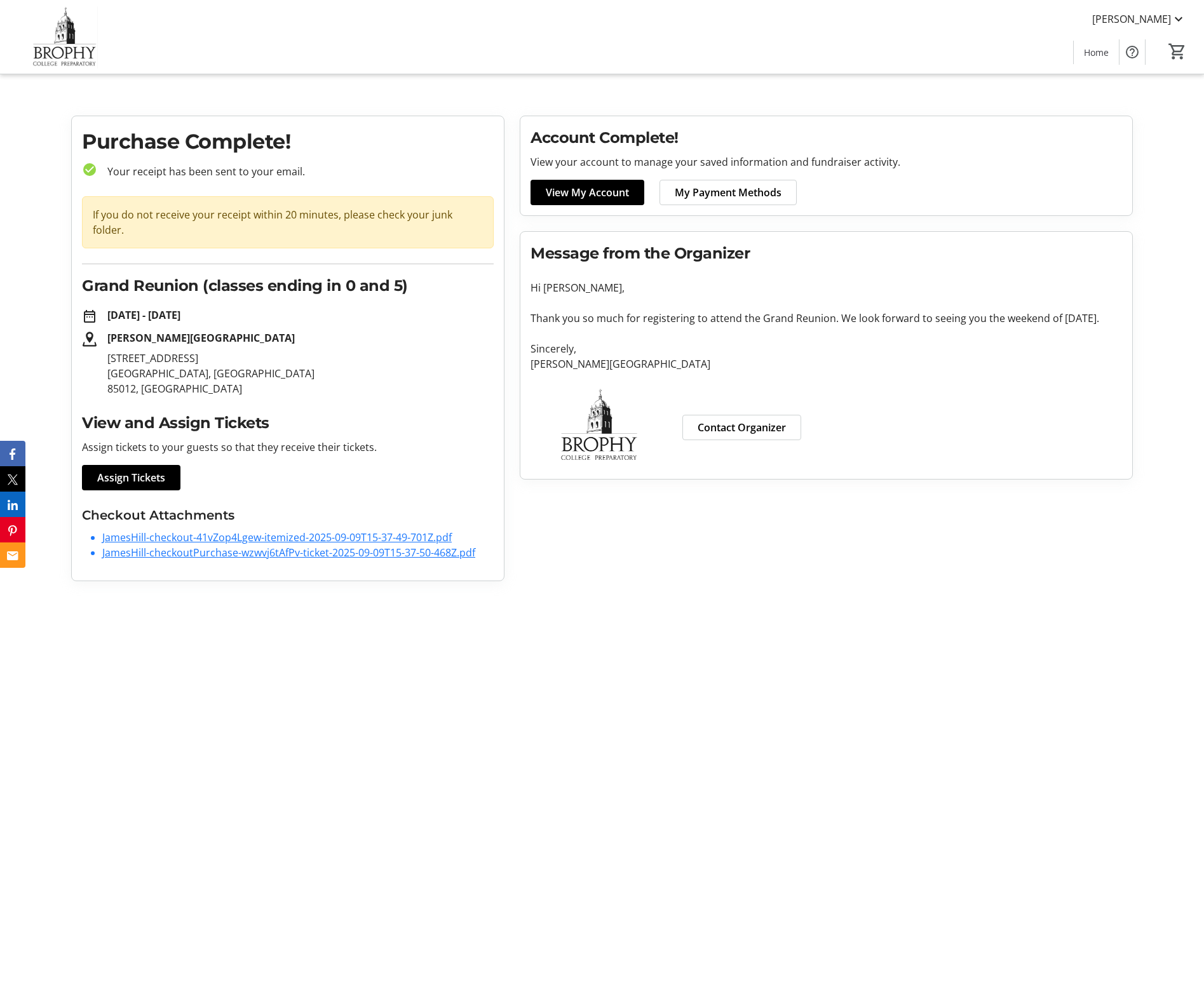
click at [299, 592] on html "[PERSON_NAME] Home 0 Home Purchase Complete! check_circle Your receipt has been…" at bounding box center [602, 296] width 1204 height 592
